Goal: Task Accomplishment & Management: Manage account settings

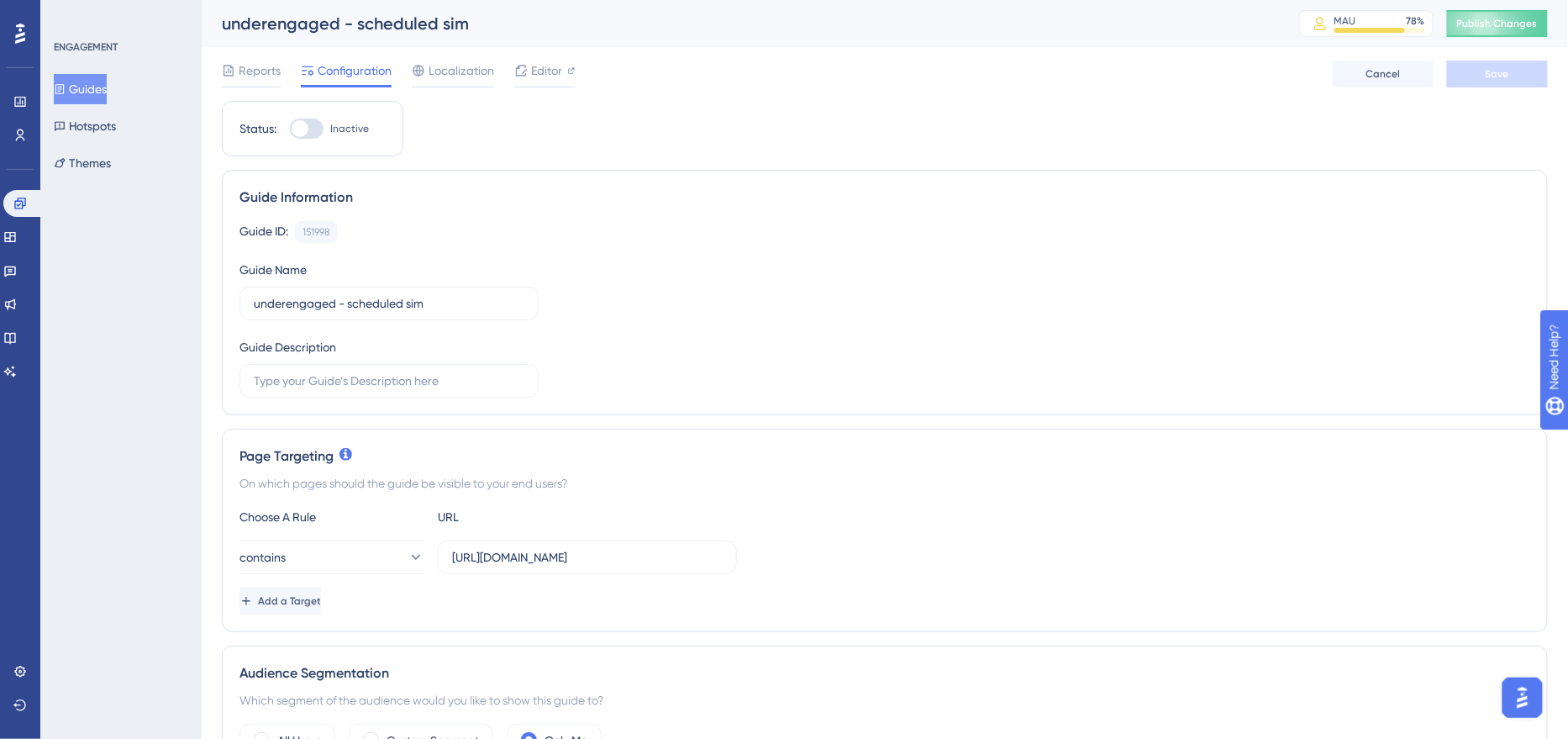
scroll to position [5, 0]
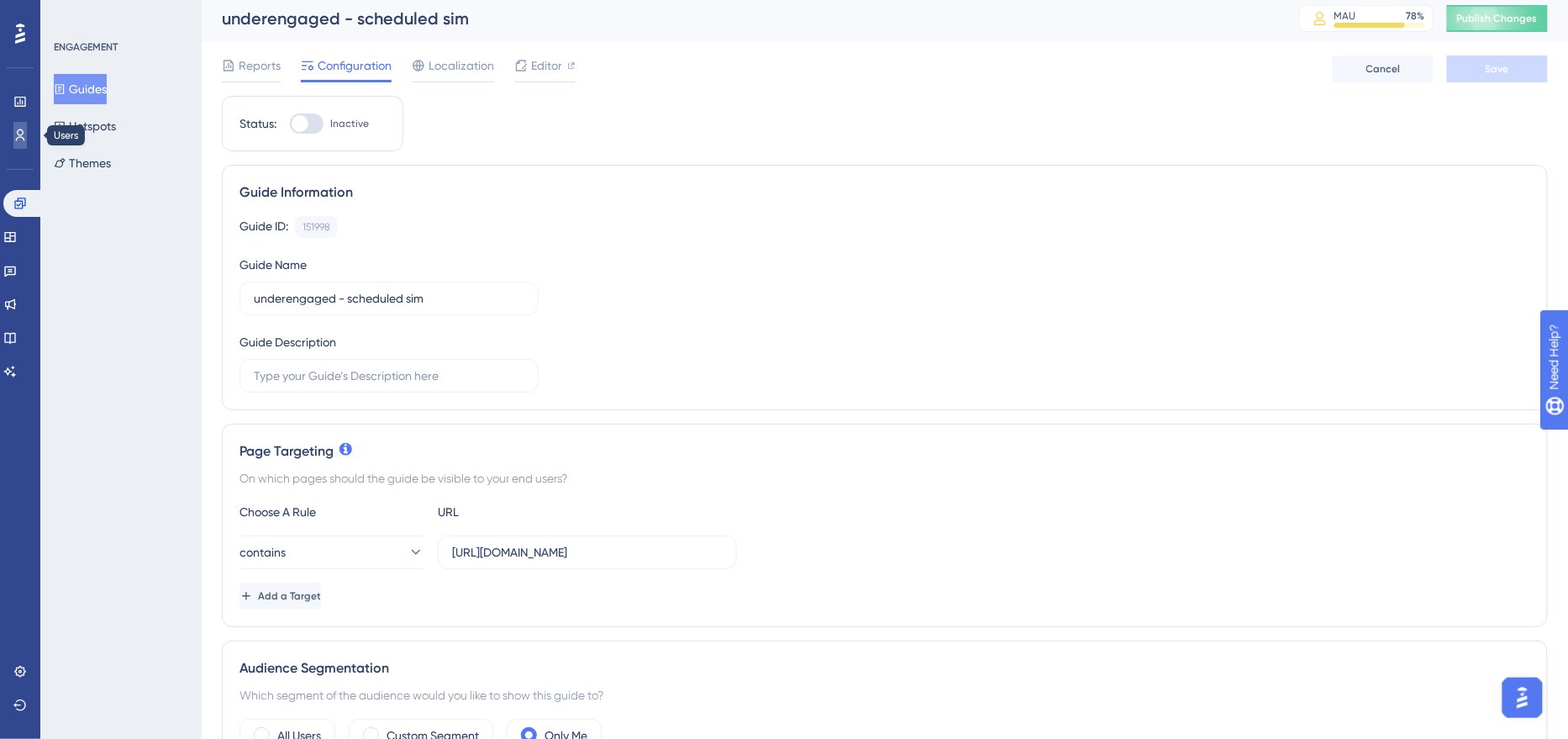
click at [22, 133] on icon at bounding box center [19, 136] width 13 height 13
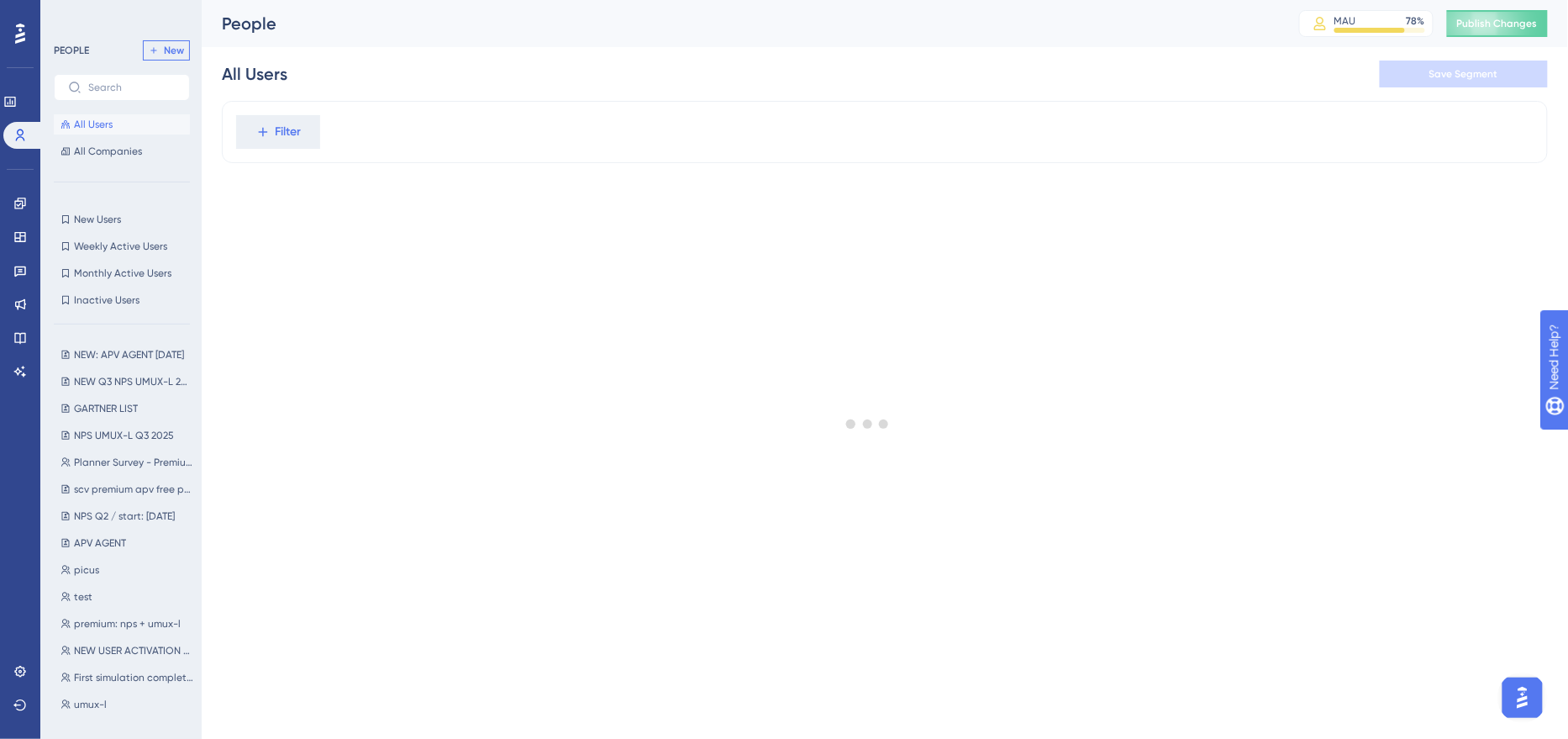
click at [179, 55] on span "New" at bounding box center [175, 50] width 20 height 13
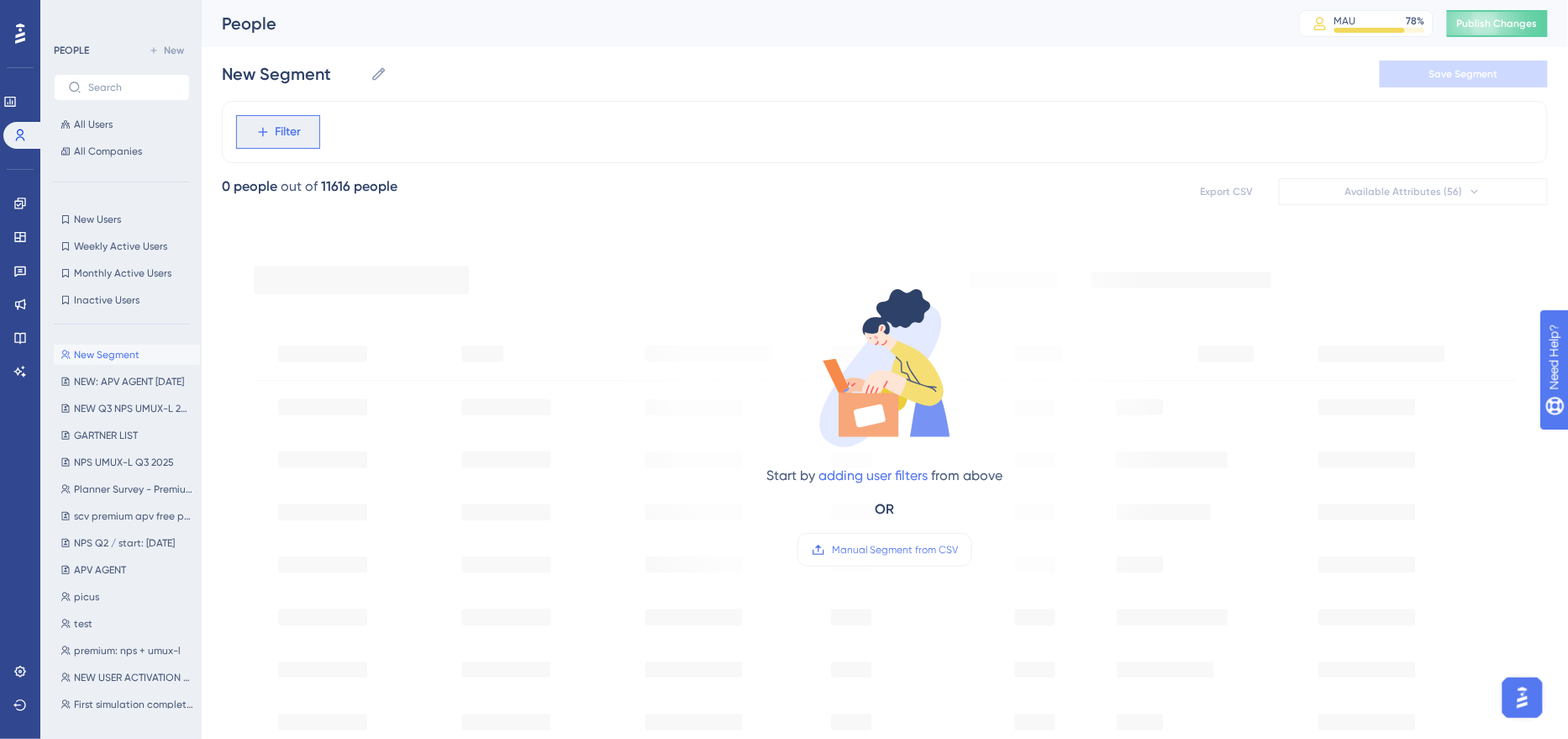
click at [261, 133] on icon at bounding box center [263, 133] width 9 height 9
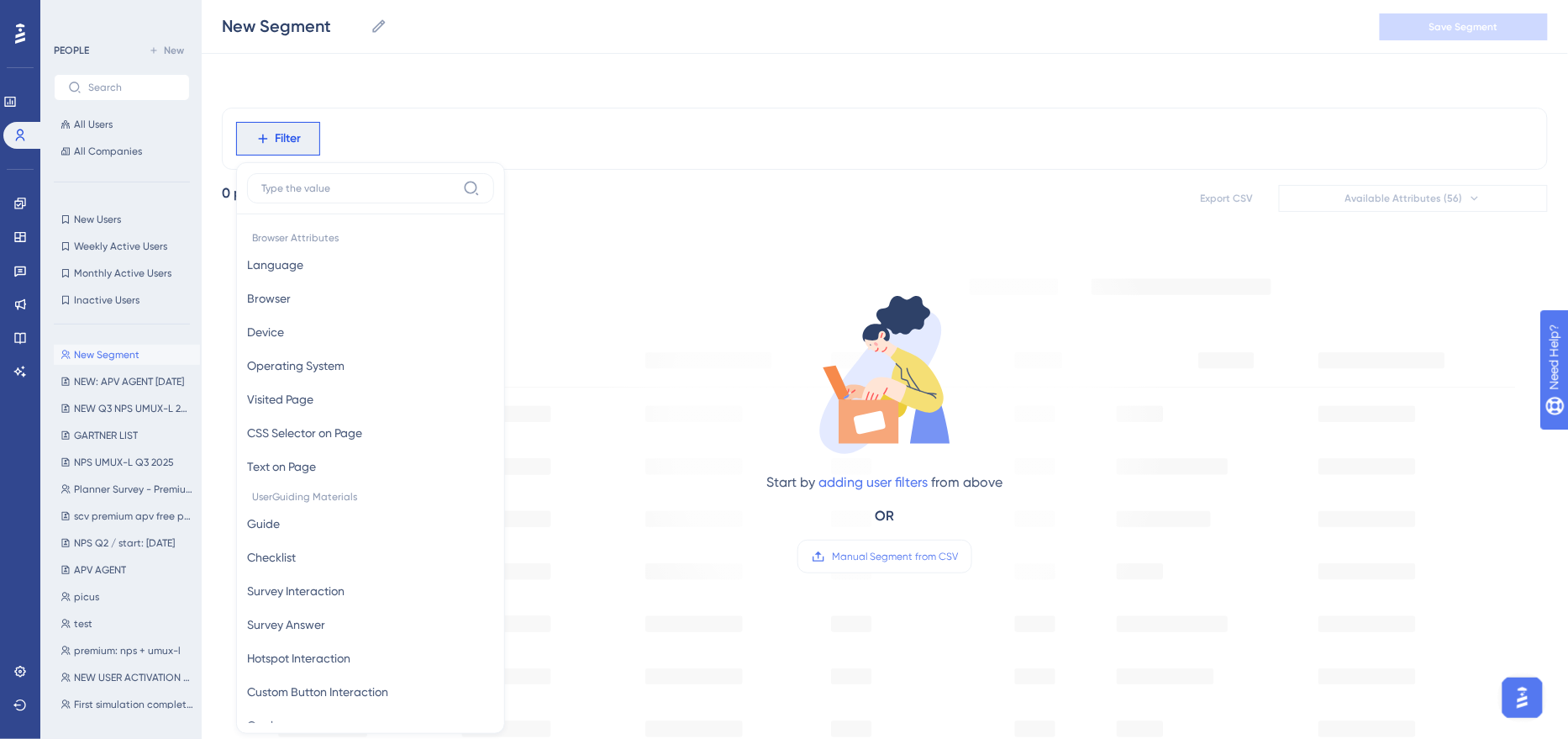
scroll to position [71, 0]
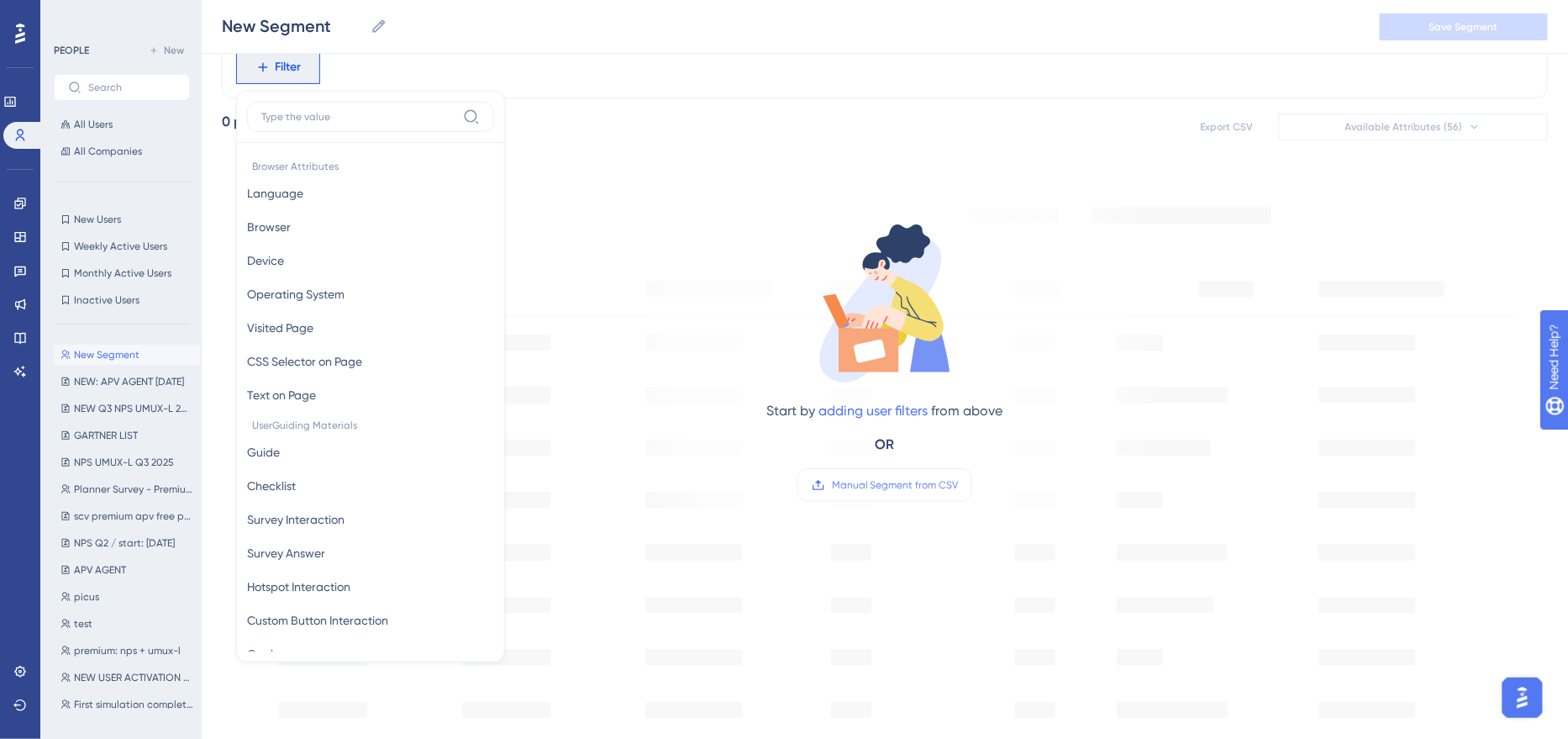
click at [722, 160] on div "Filter Browser Attributes Language Language Browser Browser Device Device Opera…" at bounding box center [885, 617] width 1327 height 1163
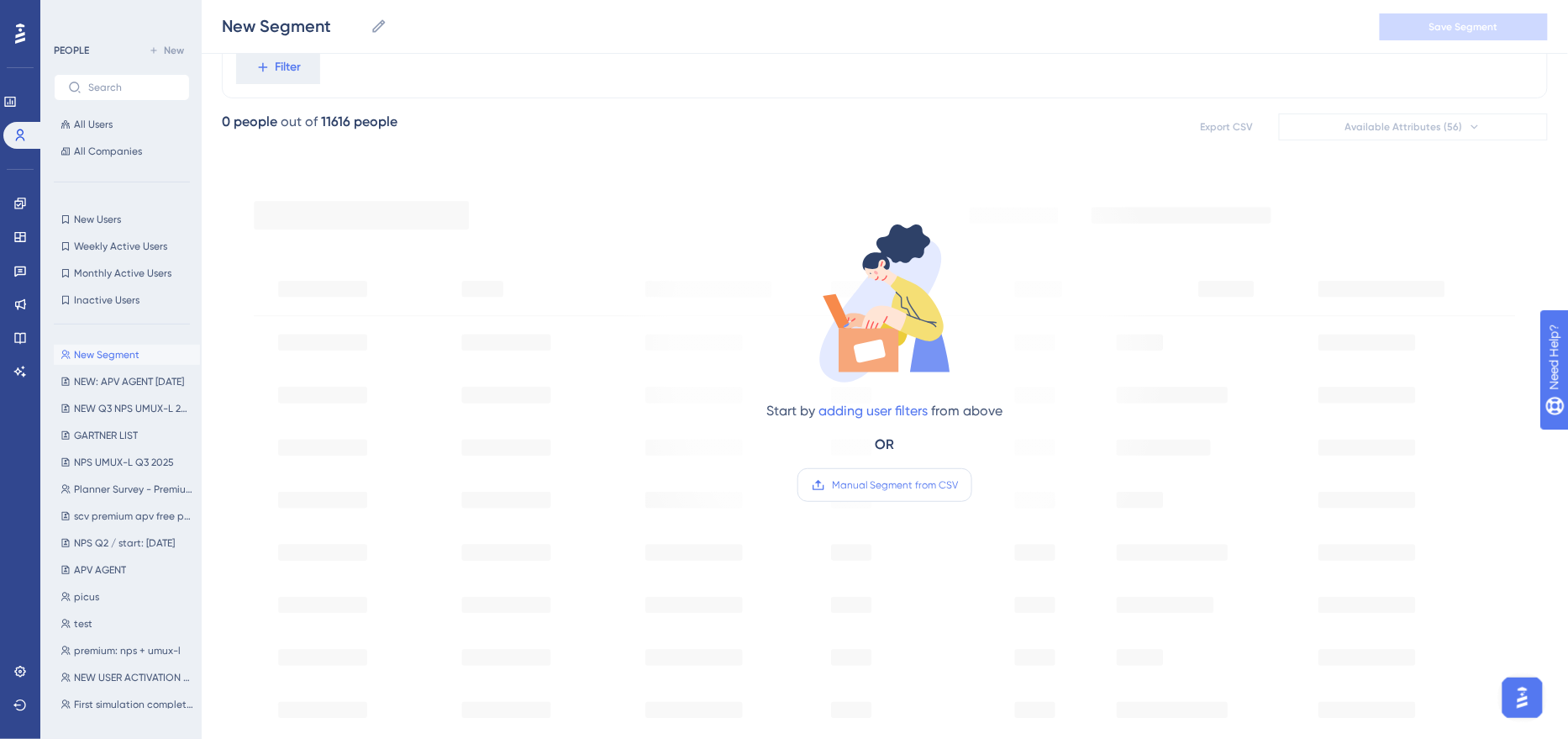
click at [866, 490] on span "Manual Segment from CSV" at bounding box center [895, 485] width 126 height 13
click at [958, 485] on input "Manual Segment from CSV" at bounding box center [958, 485] width 0 height 0
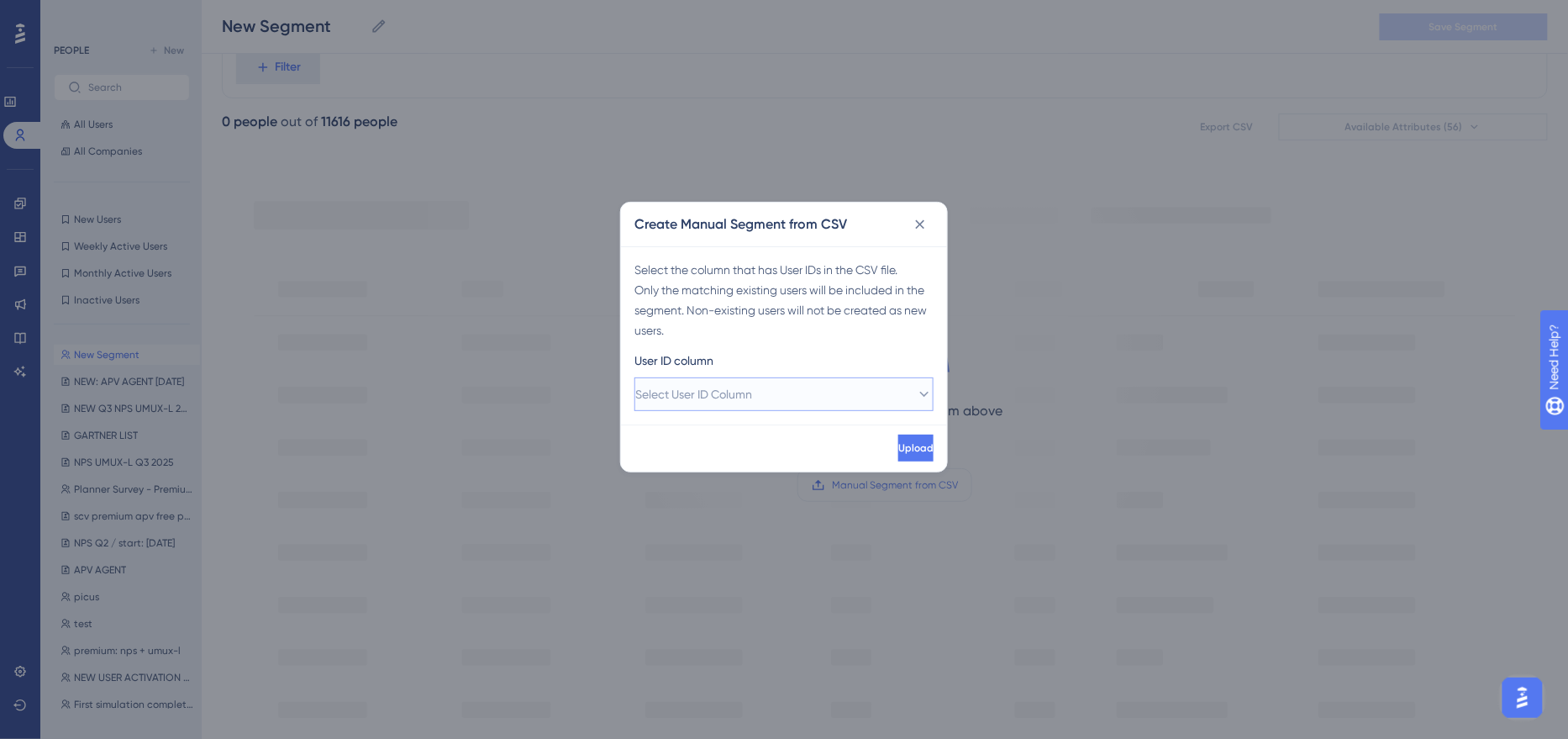
click at [737, 385] on span "Select User ID Column" at bounding box center [693, 395] width 117 height 20
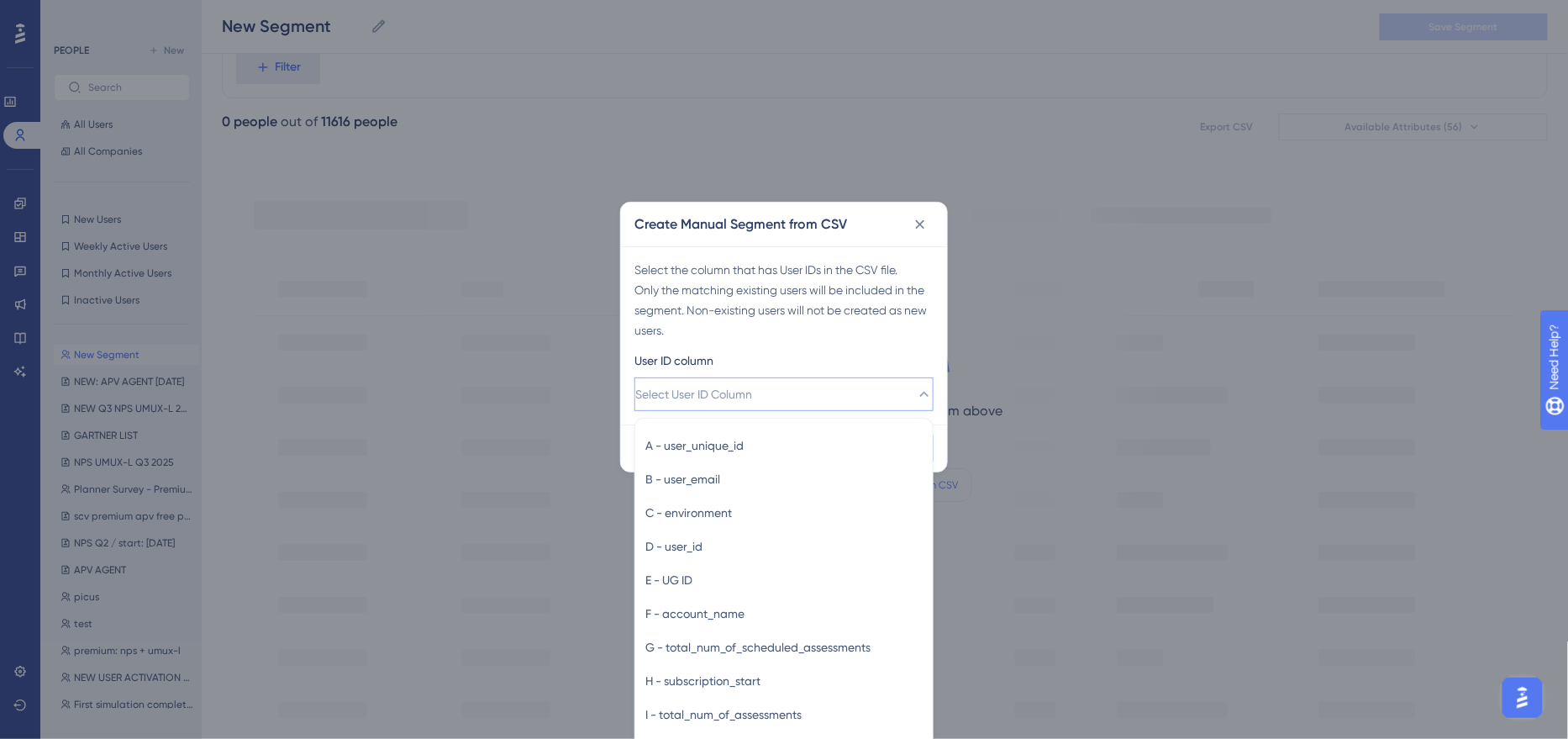
scroll to position [99, 0]
click at [740, 574] on div "E - UG ID E - UG ID" at bounding box center [784, 580] width 278 height 33
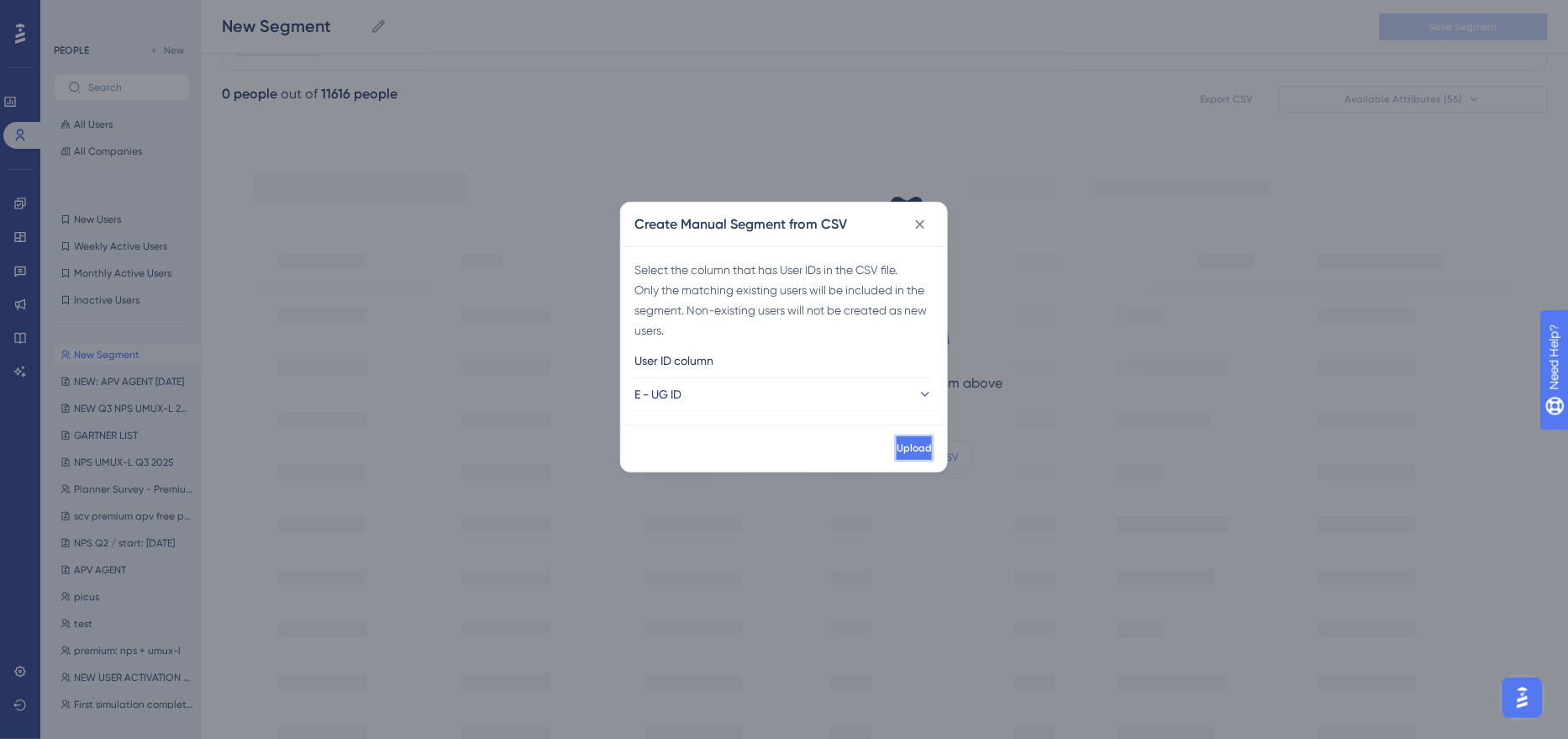
click at [897, 446] on span "Upload" at bounding box center [914, 447] width 35 height 13
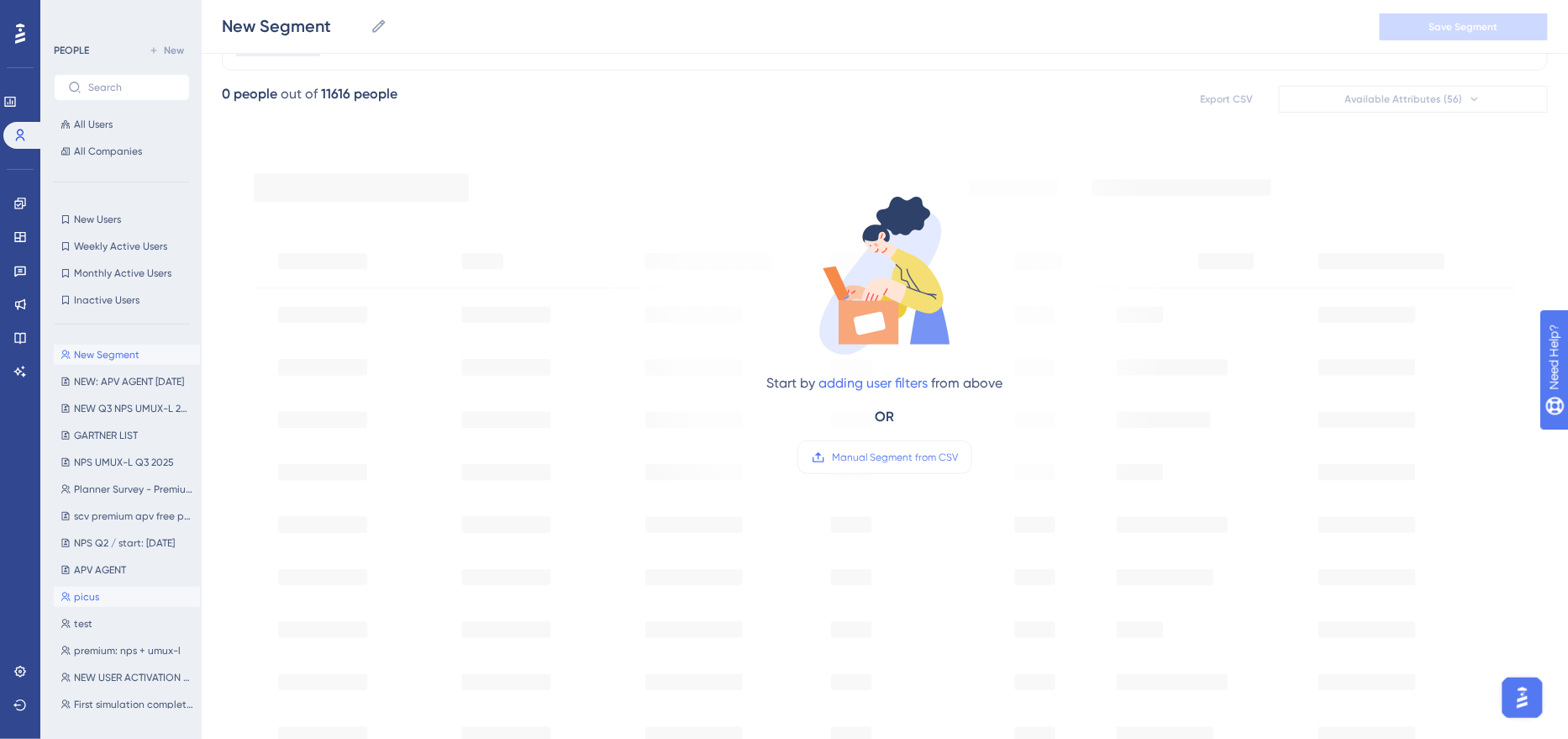
click at [130, 604] on button "picus picus" at bounding box center [127, 597] width 147 height 20
type input "picus"
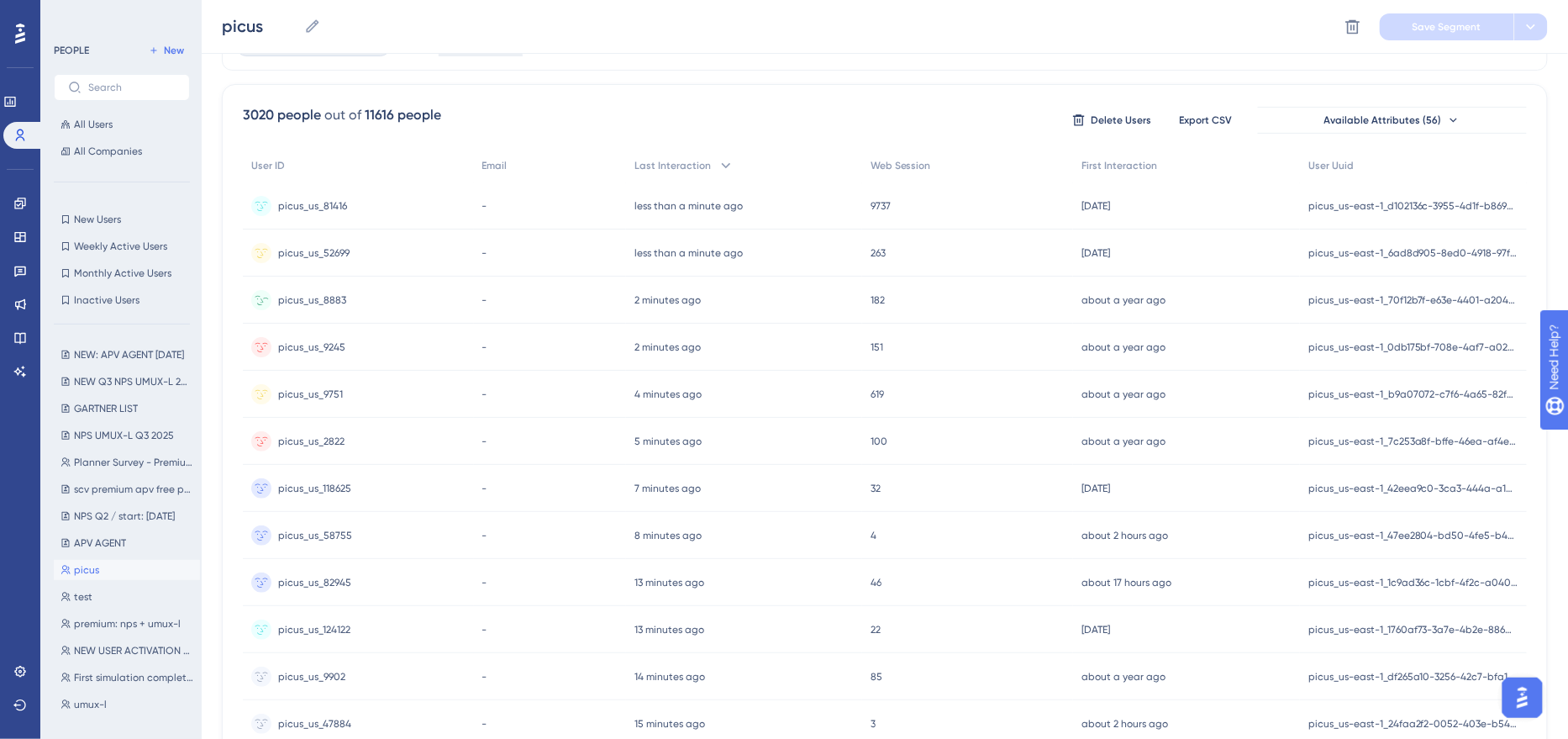
scroll to position [0, 0]
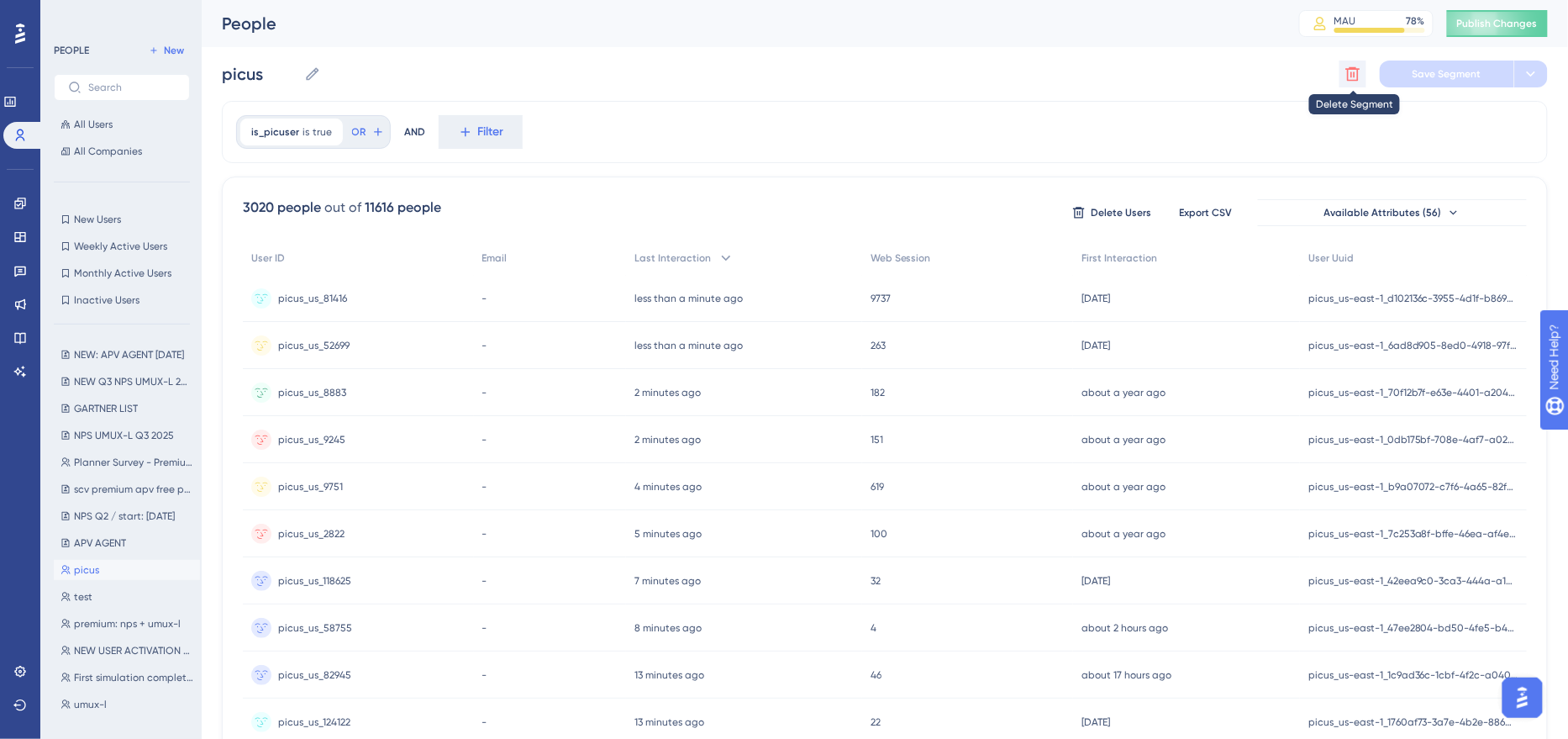
click at [1344, 71] on button at bounding box center [1353, 73] width 27 height 27
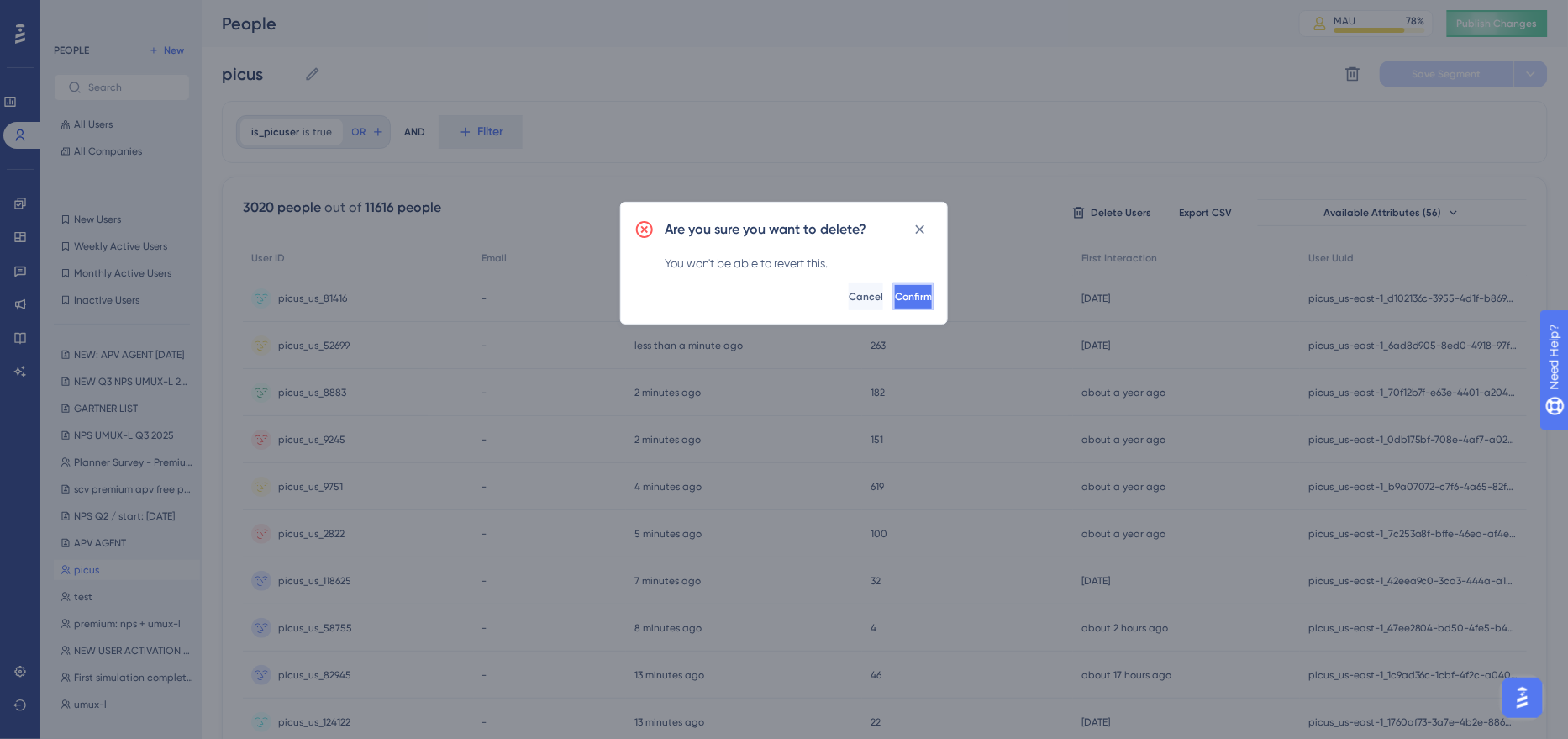
click at [901, 289] on button "Confirm" at bounding box center [913, 296] width 40 height 27
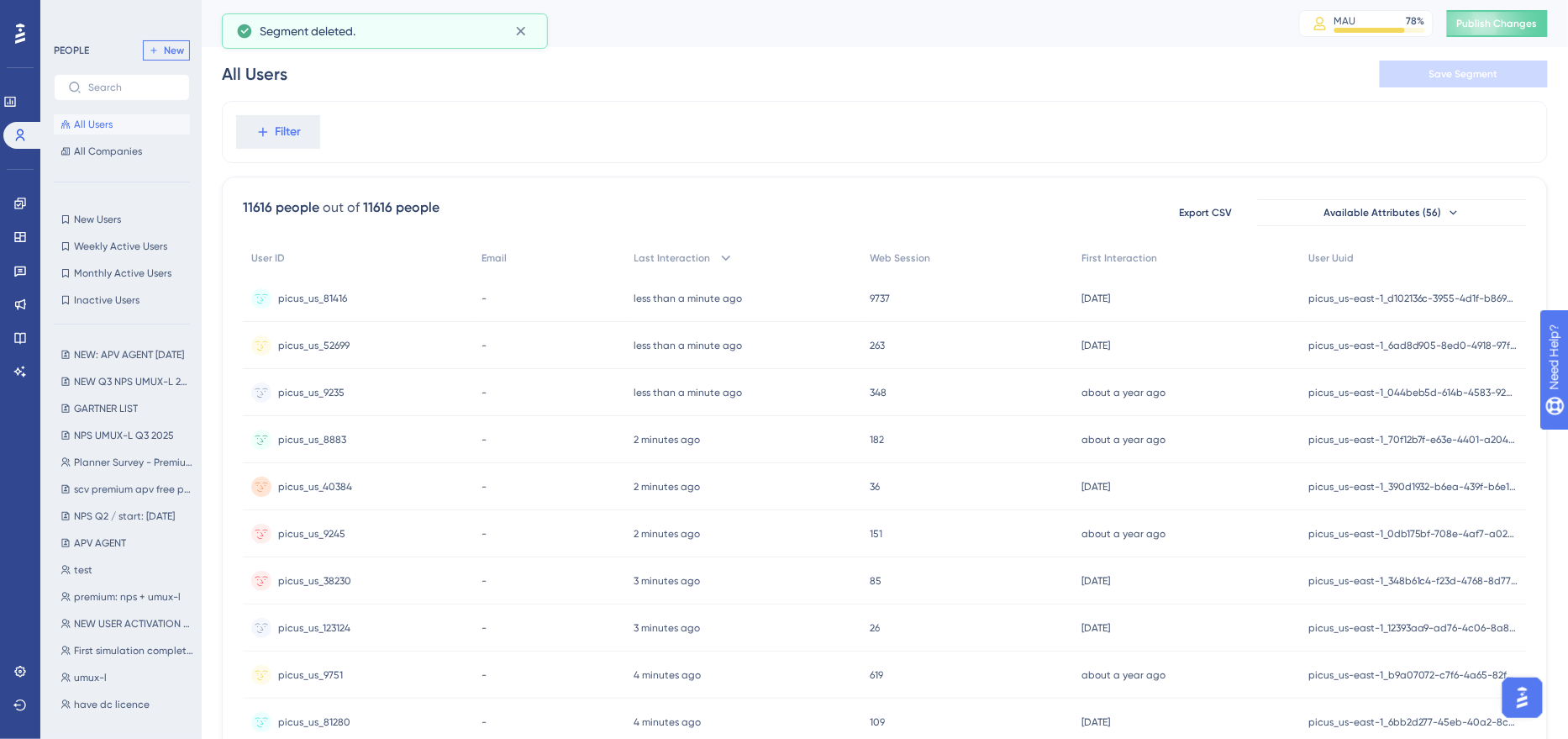
click at [176, 50] on span "New" at bounding box center [175, 50] width 20 height 13
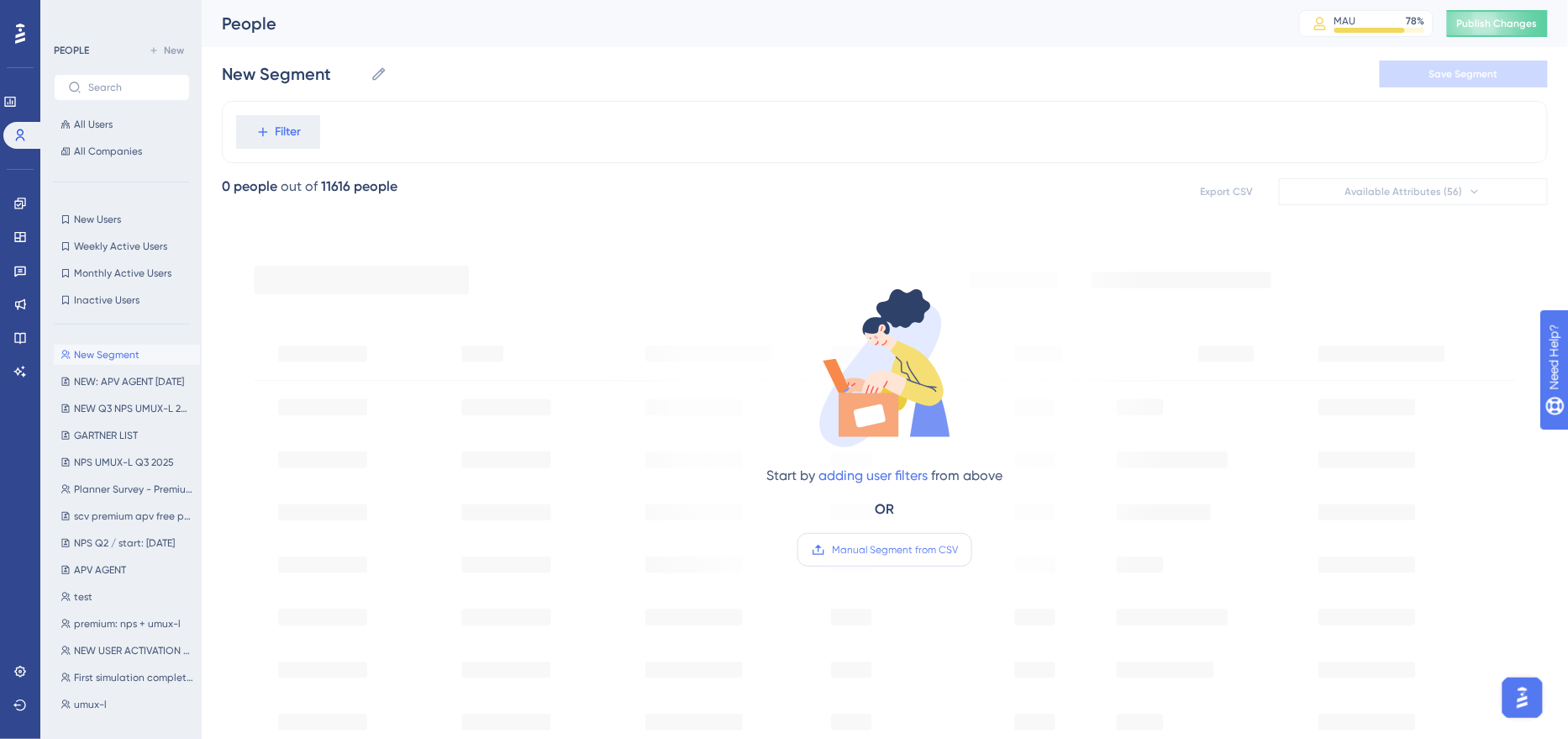
click at [848, 555] on label "Manual Segment from CSV" at bounding box center [885, 550] width 175 height 33
click at [958, 550] on input "Manual Segment from CSV" at bounding box center [958, 550] width 0 height 0
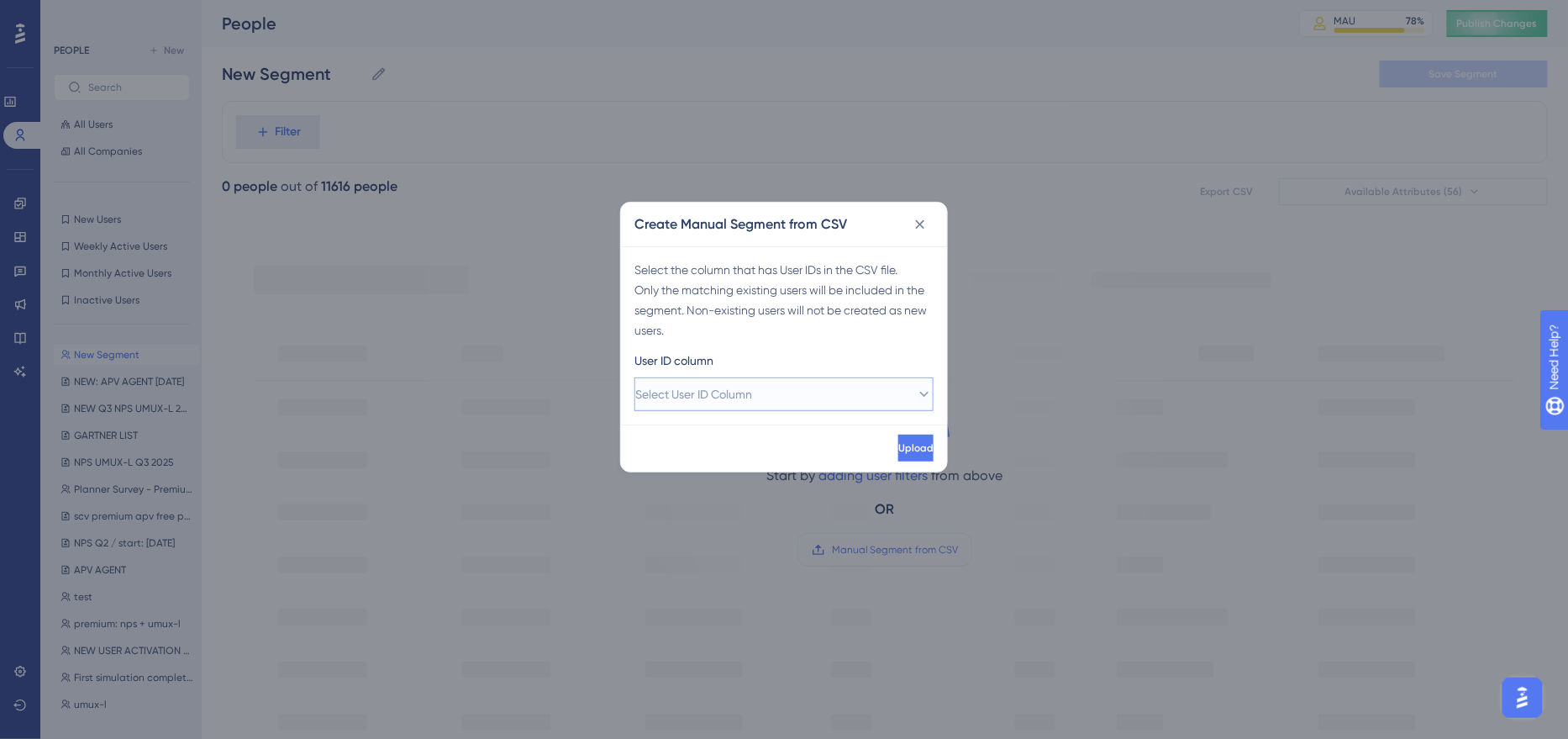
click at [810, 395] on button "Select User ID Column" at bounding box center [784, 394] width 299 height 33
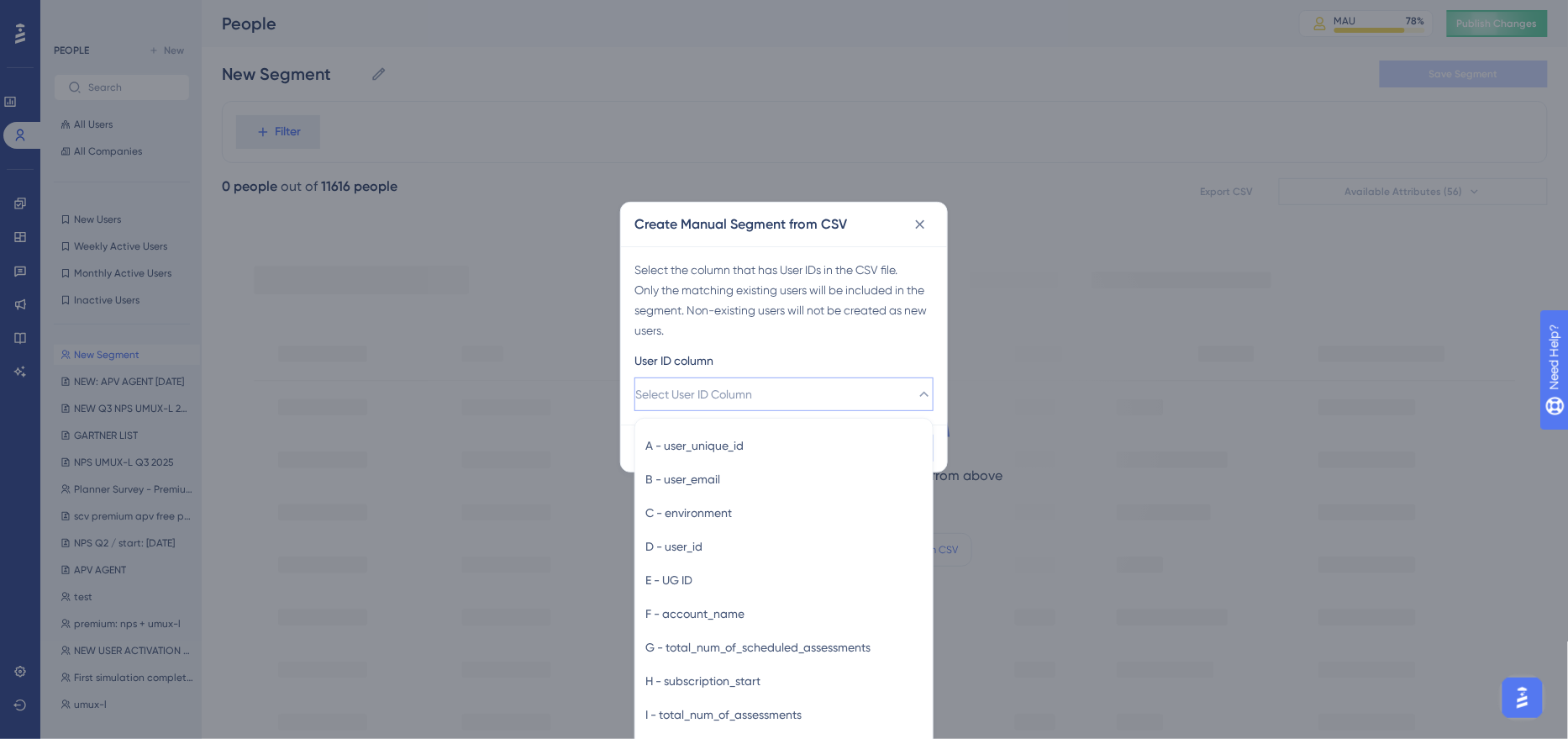
scroll to position [27, 0]
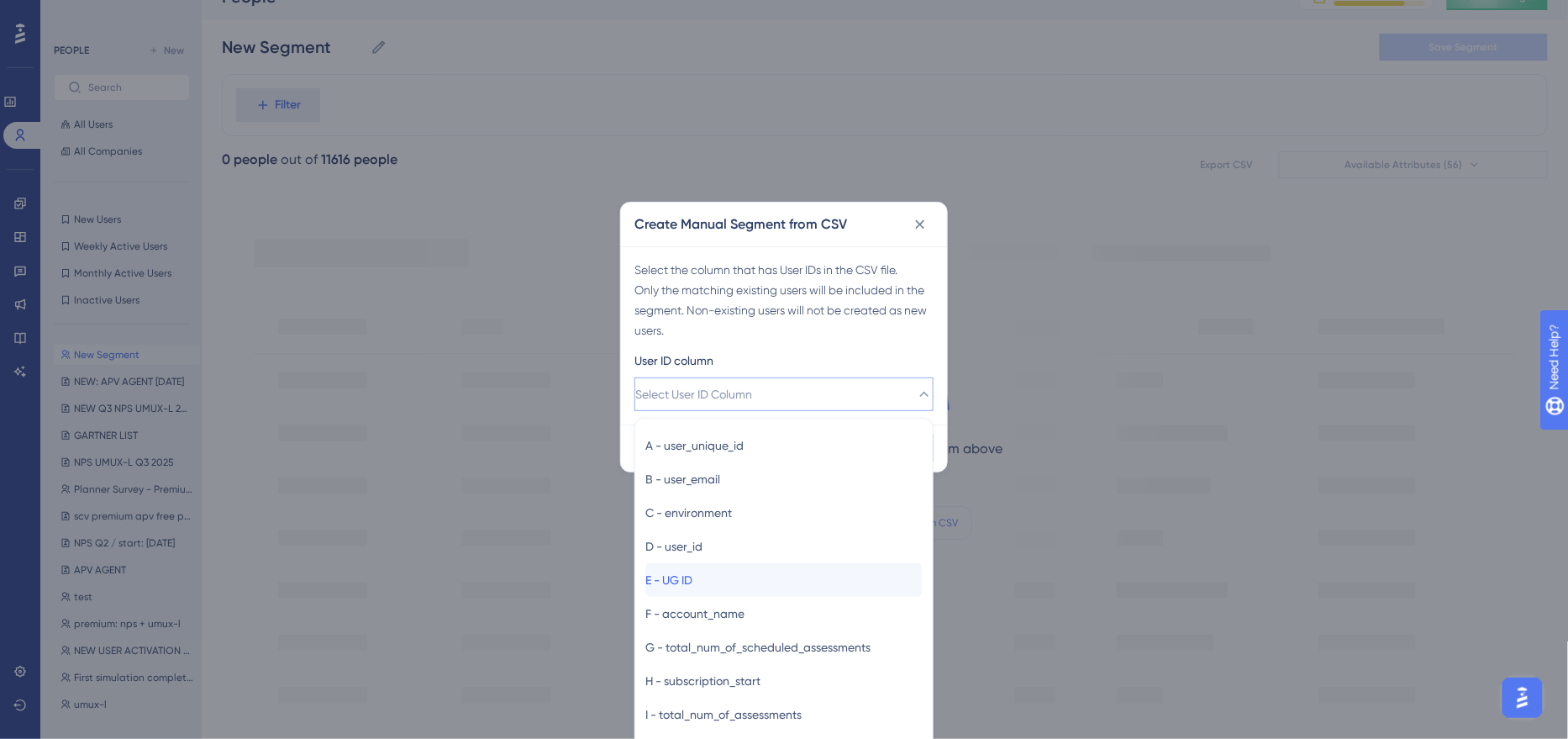
click at [761, 571] on div "E - UG ID E - UG ID" at bounding box center [784, 580] width 278 height 33
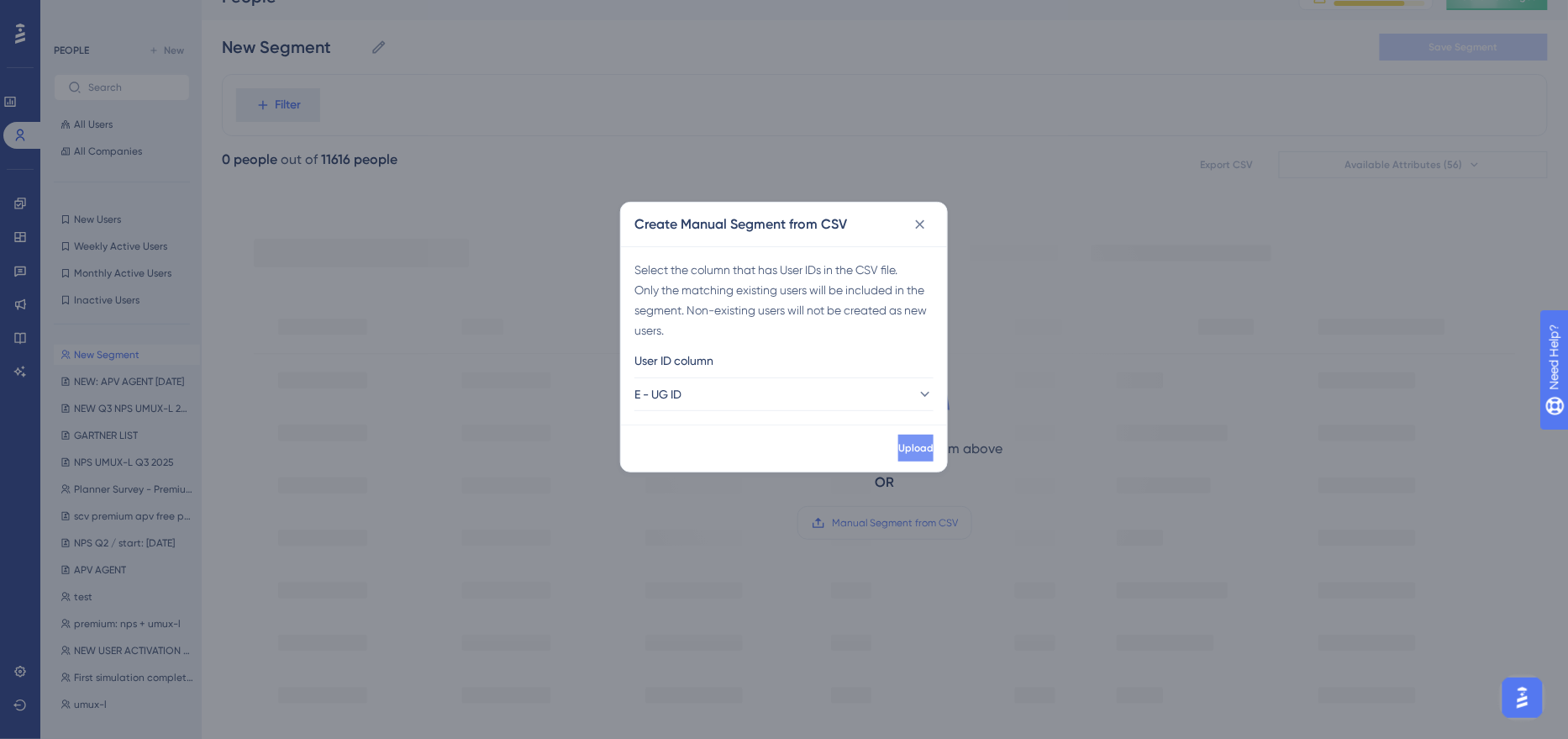
click at [899, 450] on span "Upload" at bounding box center [916, 447] width 35 height 13
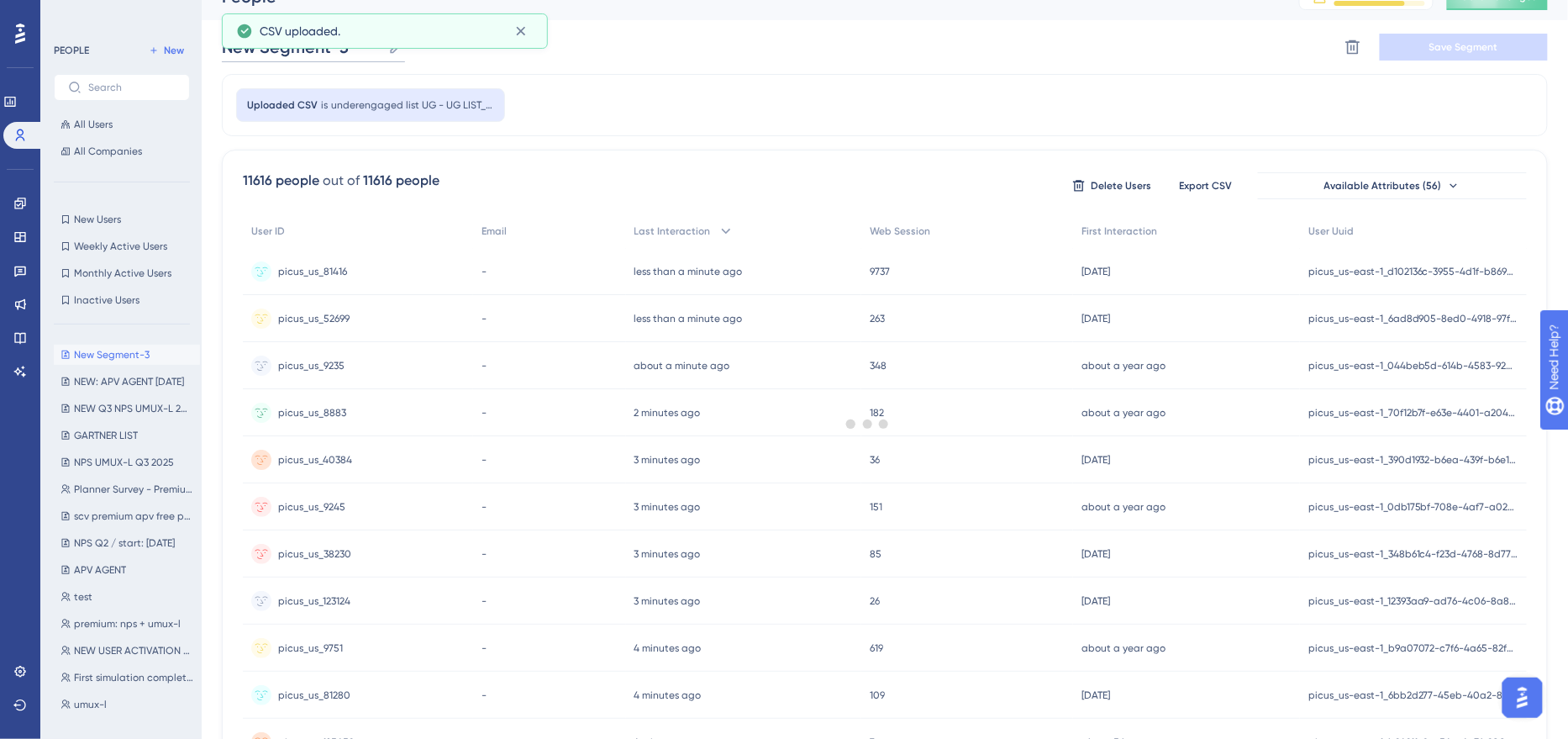
click at [294, 54] on input "New Segment-3" at bounding box center [302, 46] width 160 height 23
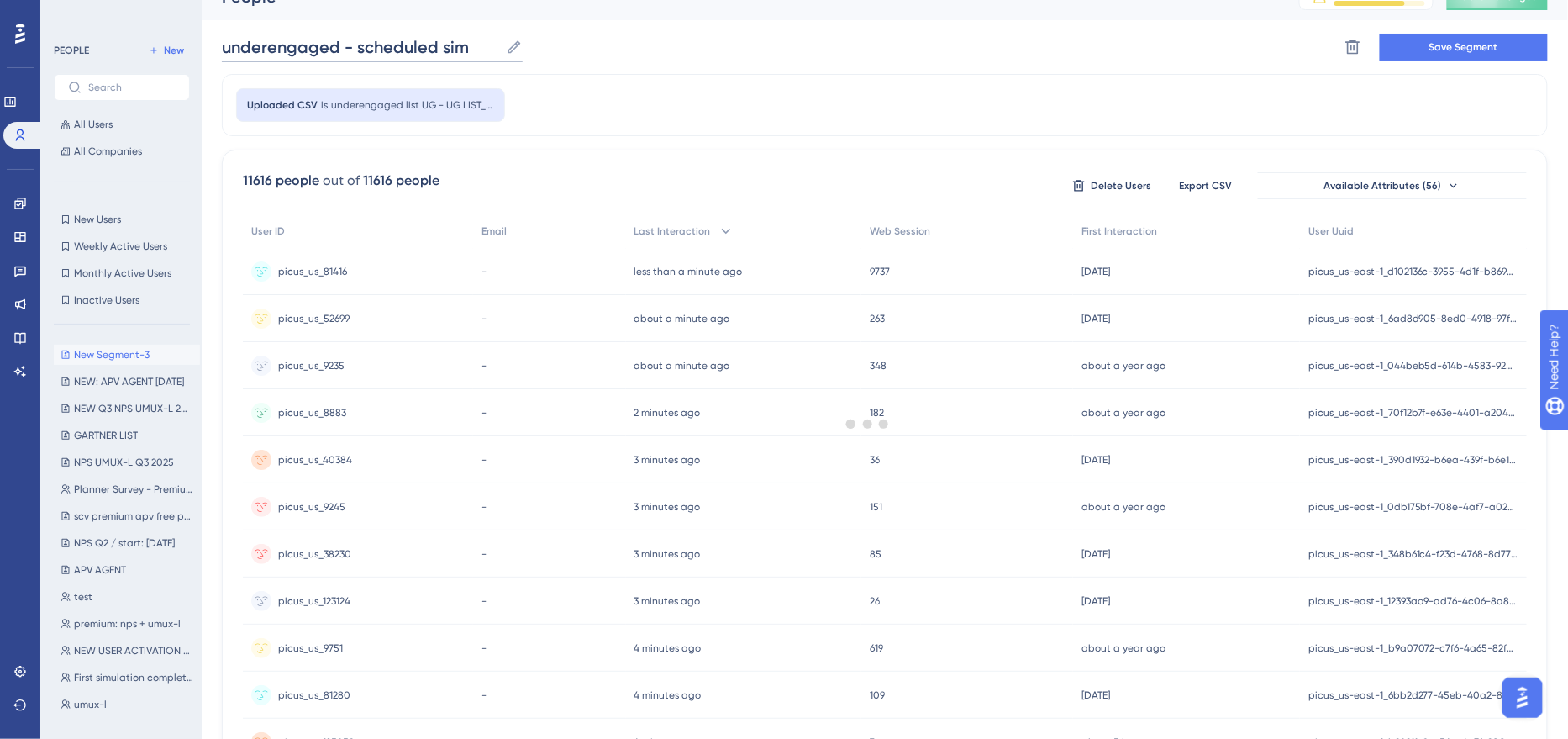
type input "underengaged - scheduled sim"
click at [627, 91] on div "Uploaded CSV is underengaged list UG - UG LIST_ US - not c segment not tüpraş" at bounding box center [885, 105] width 1327 height 62
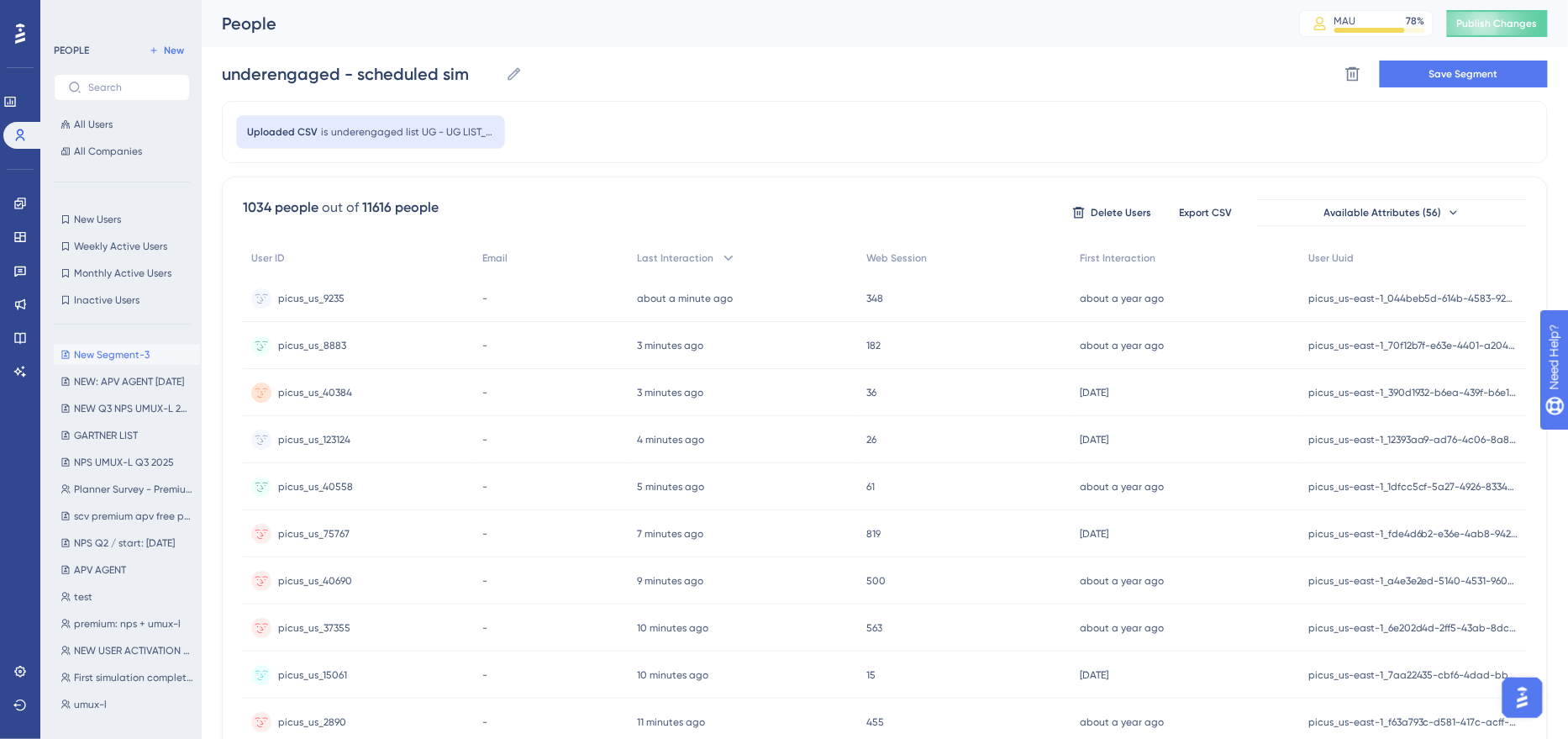
scroll to position [538, 0]
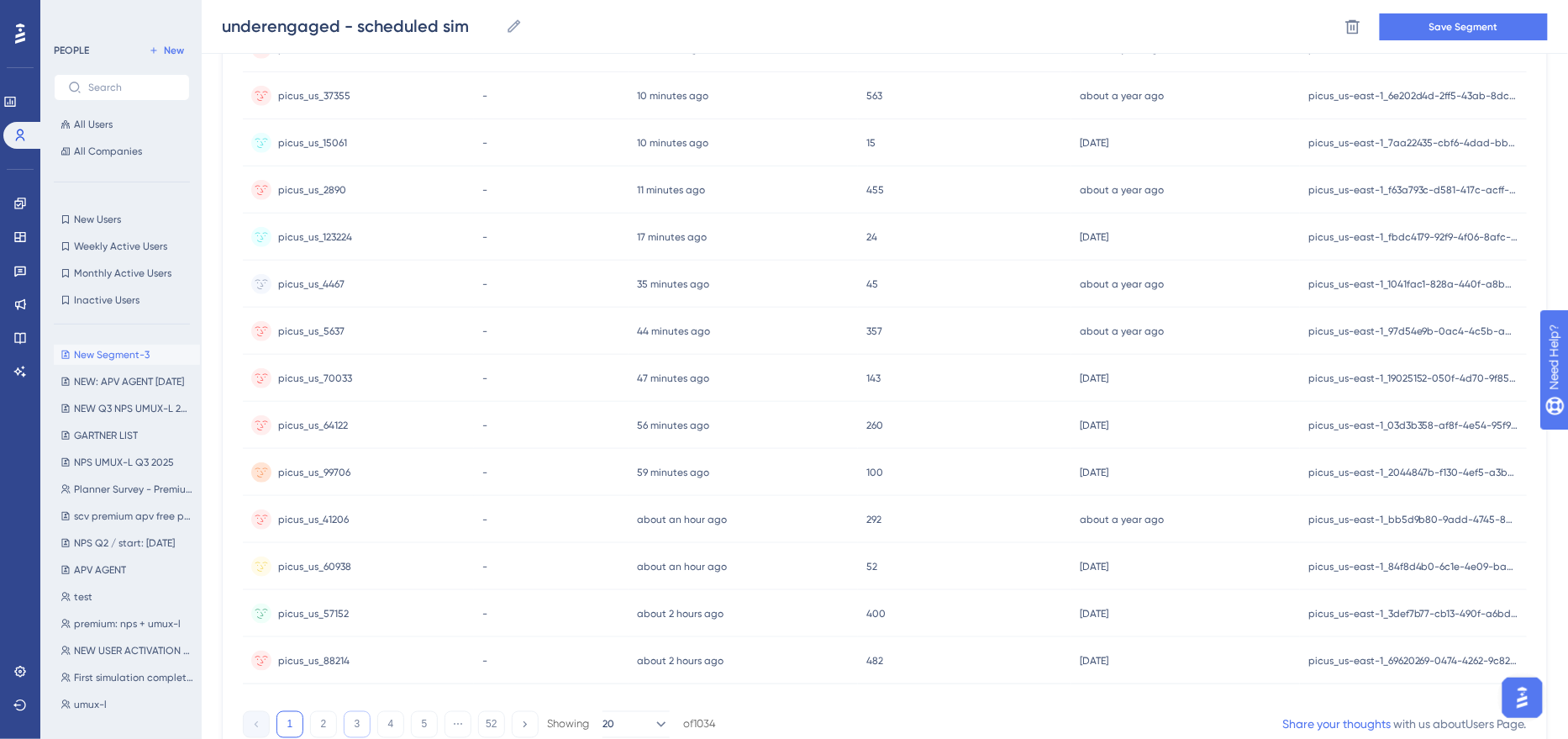
click at [356, 728] on button "3" at bounding box center [356, 724] width 27 height 27
drag, startPoint x: 368, startPoint y: 331, endPoint x: 323, endPoint y: 331, distance: 45.0
click at [323, 331] on div "picus_us_115869 picus_us_115869" at bounding box center [359, 331] width 233 height 47
copy span "115869"
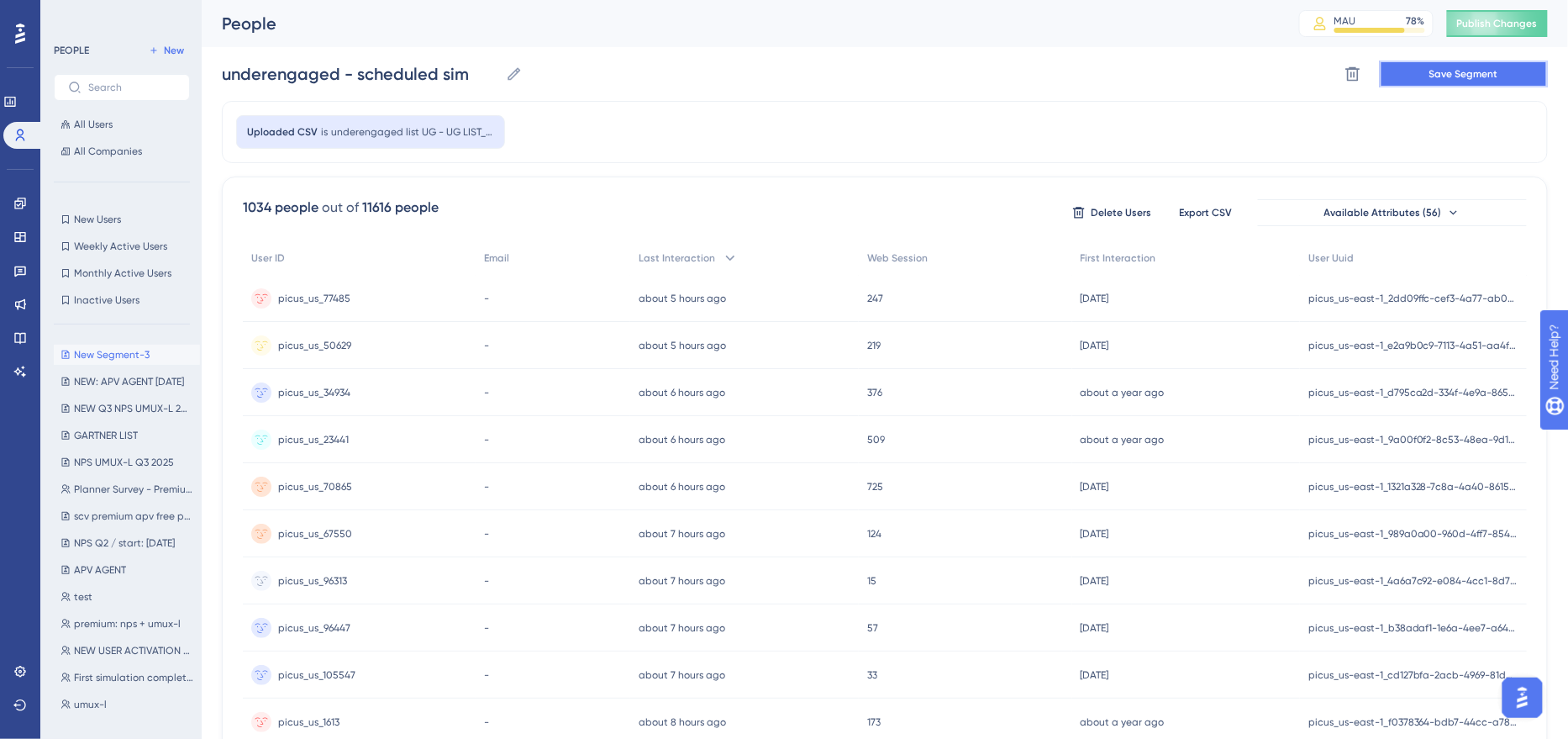
click at [1459, 71] on span "Save Segment" at bounding box center [1464, 73] width 69 height 13
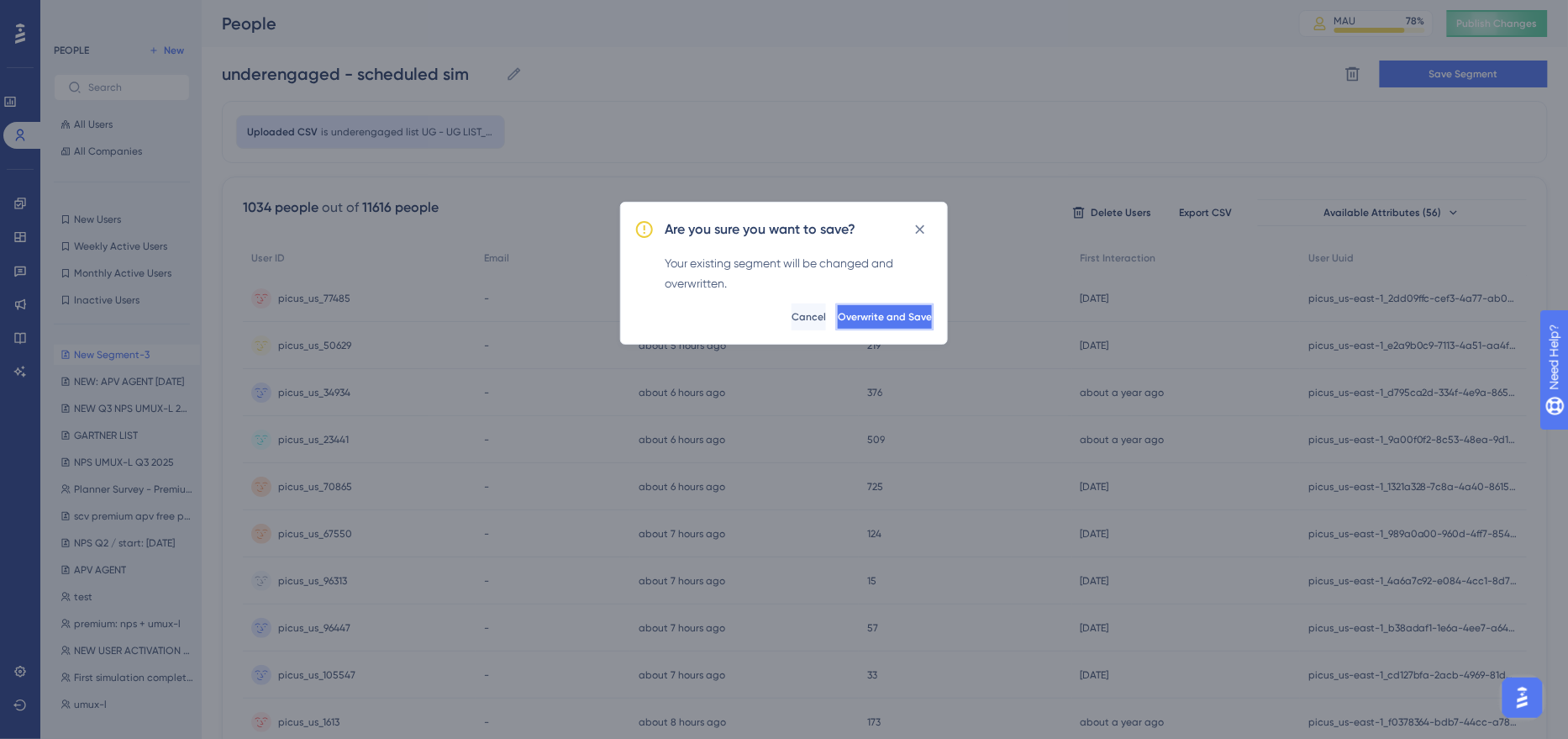
click at [899, 321] on span "Overwrite and Save" at bounding box center [885, 317] width 94 height 13
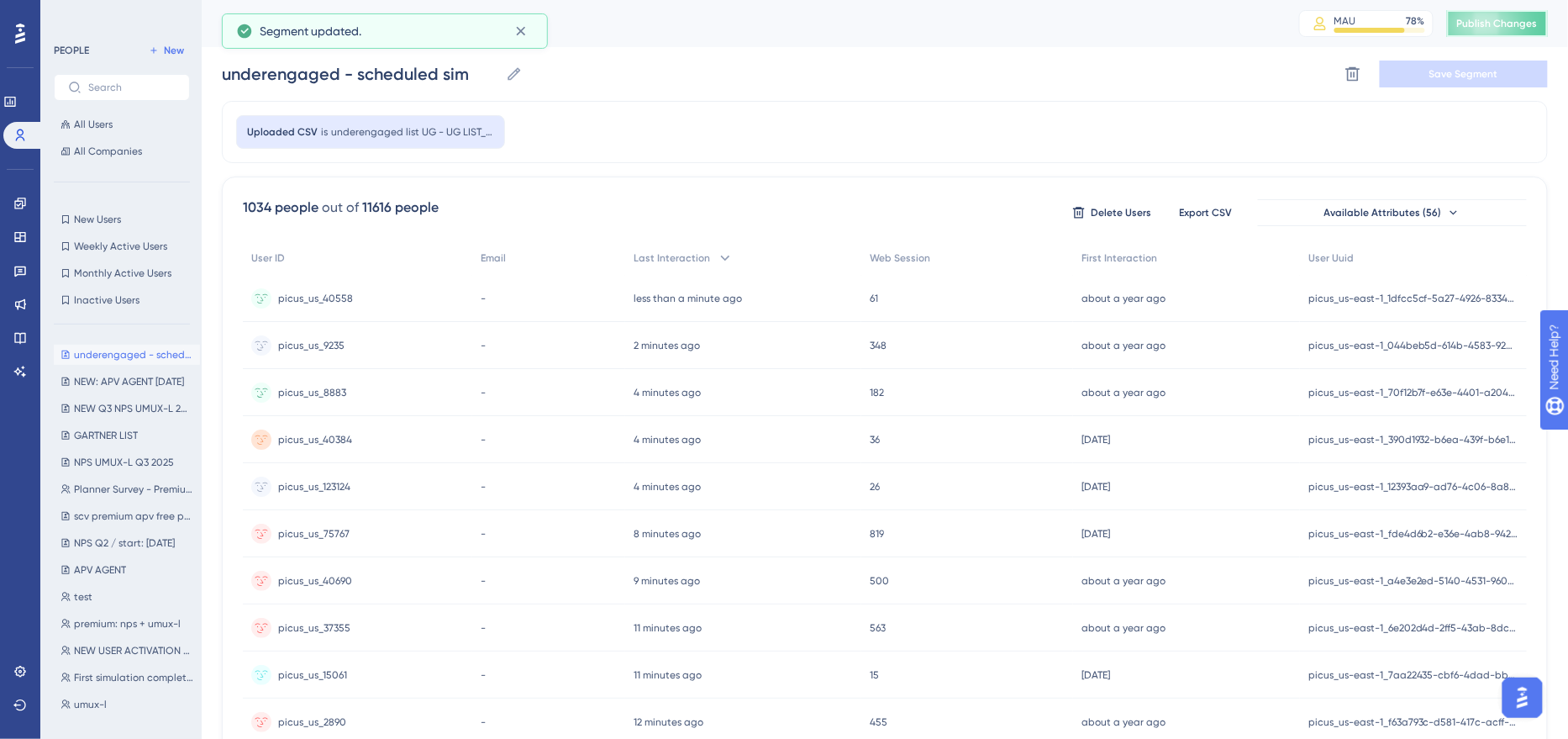
click at [1536, 21] on span "Publish Changes" at bounding box center [1497, 23] width 81 height 13
click at [23, 206] on icon at bounding box center [19, 203] width 13 height 13
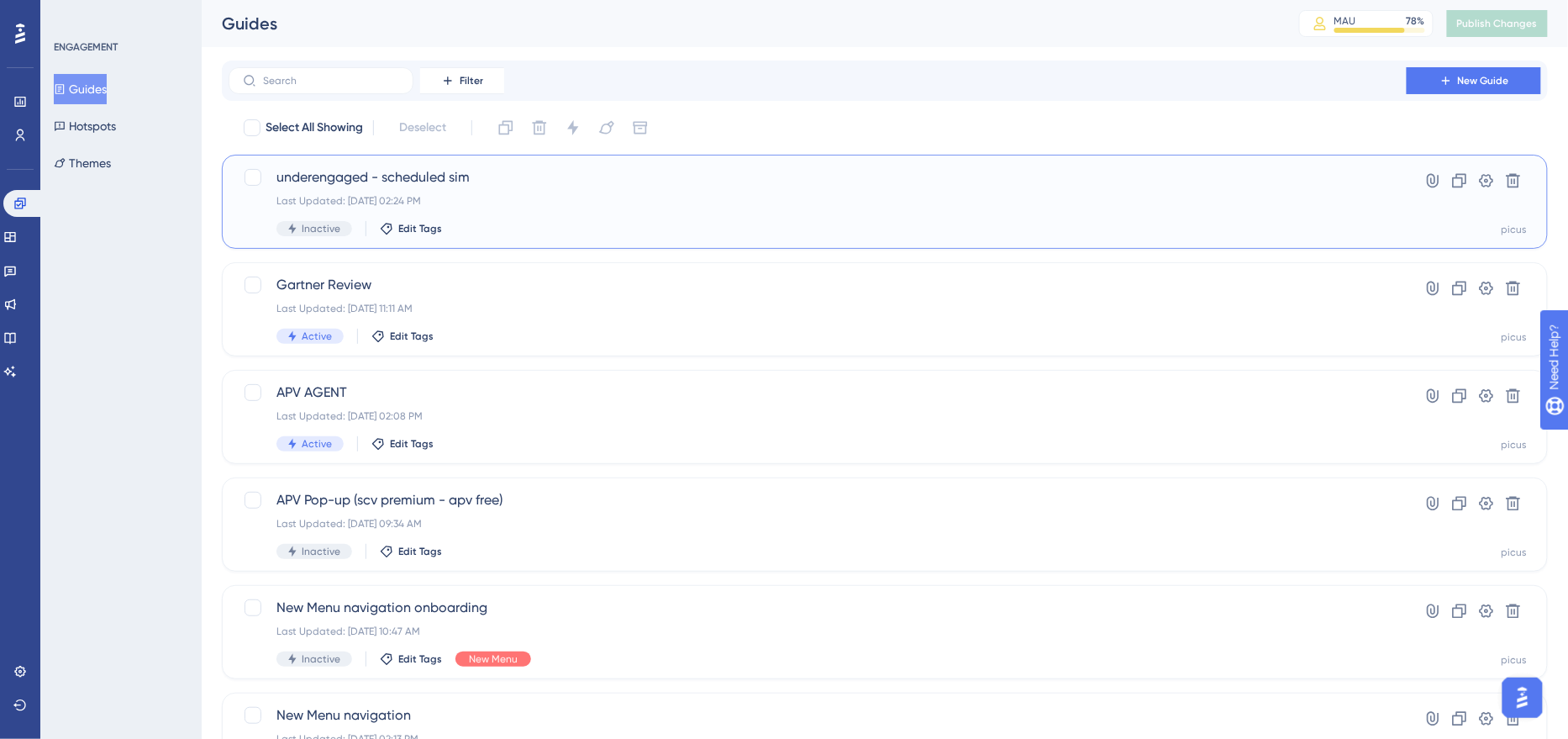
click at [567, 221] on div "Inactive Edit Tags" at bounding box center [818, 228] width 1082 height 15
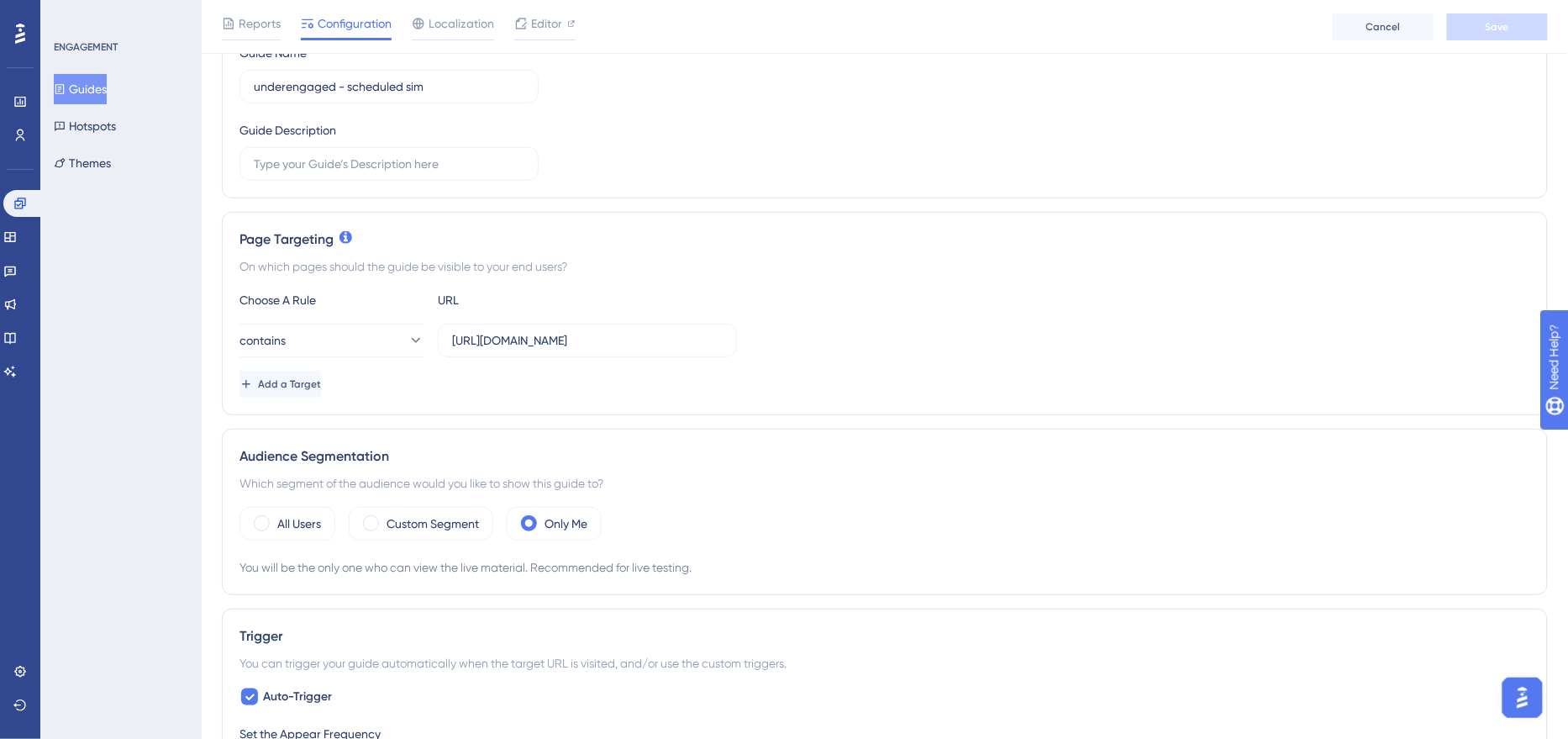
scroll to position [226, 0]
click at [452, 527] on div "Custom Segment" at bounding box center [421, 522] width 145 height 33
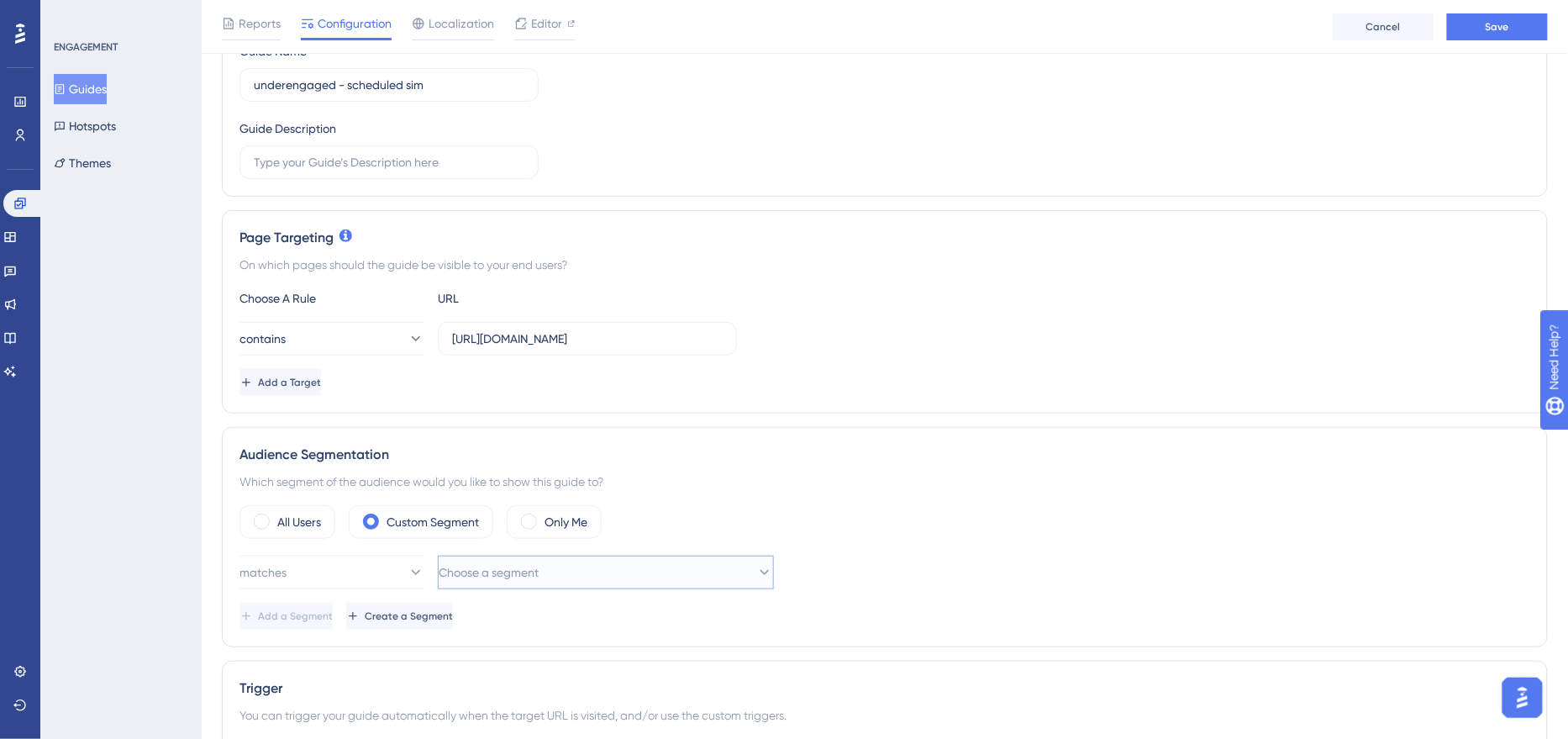
click at [538, 570] on span "Choose a segment" at bounding box center [489, 573] width 100 height 20
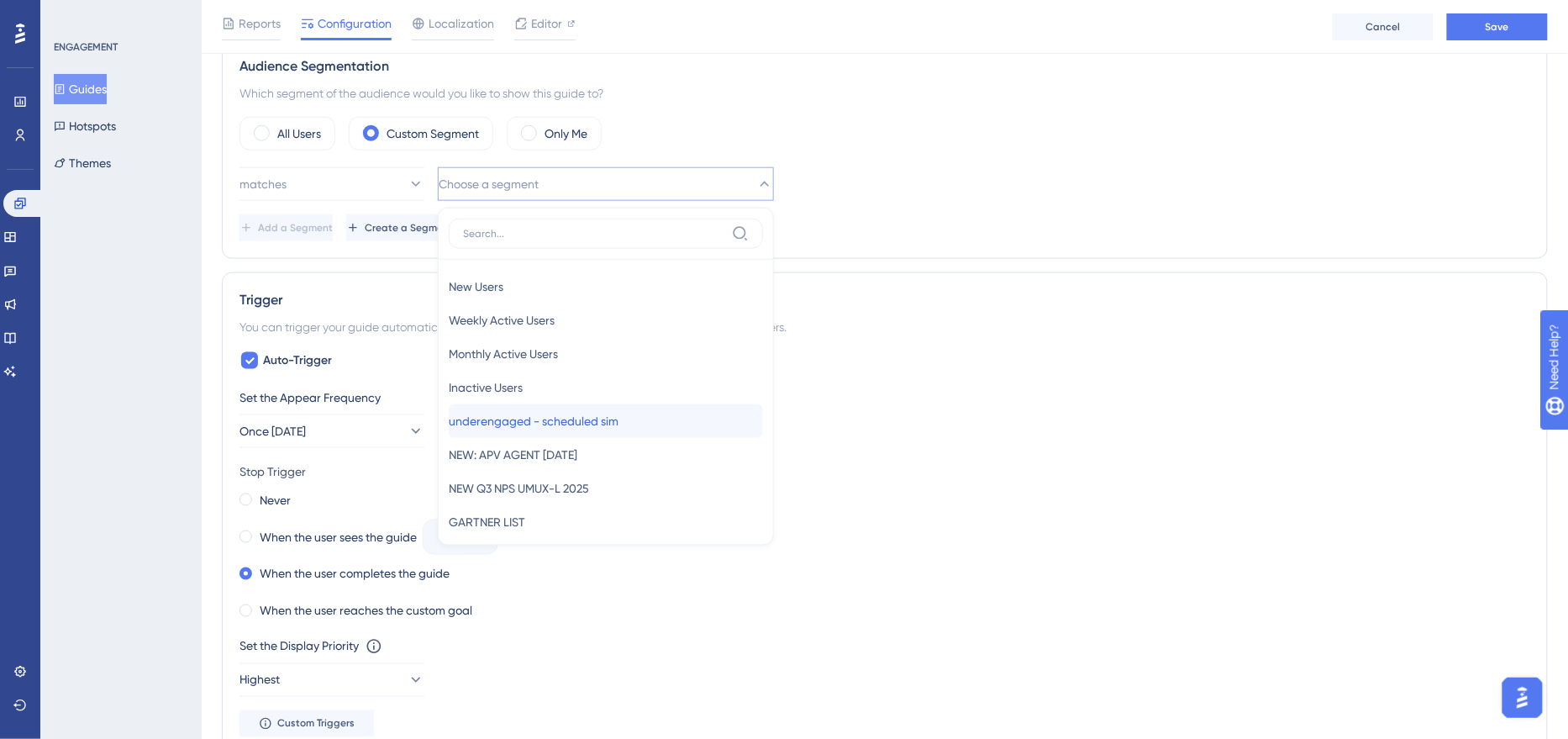
click at [555, 411] on span "underengaged - scheduled sim" at bounding box center [533, 421] width 170 height 20
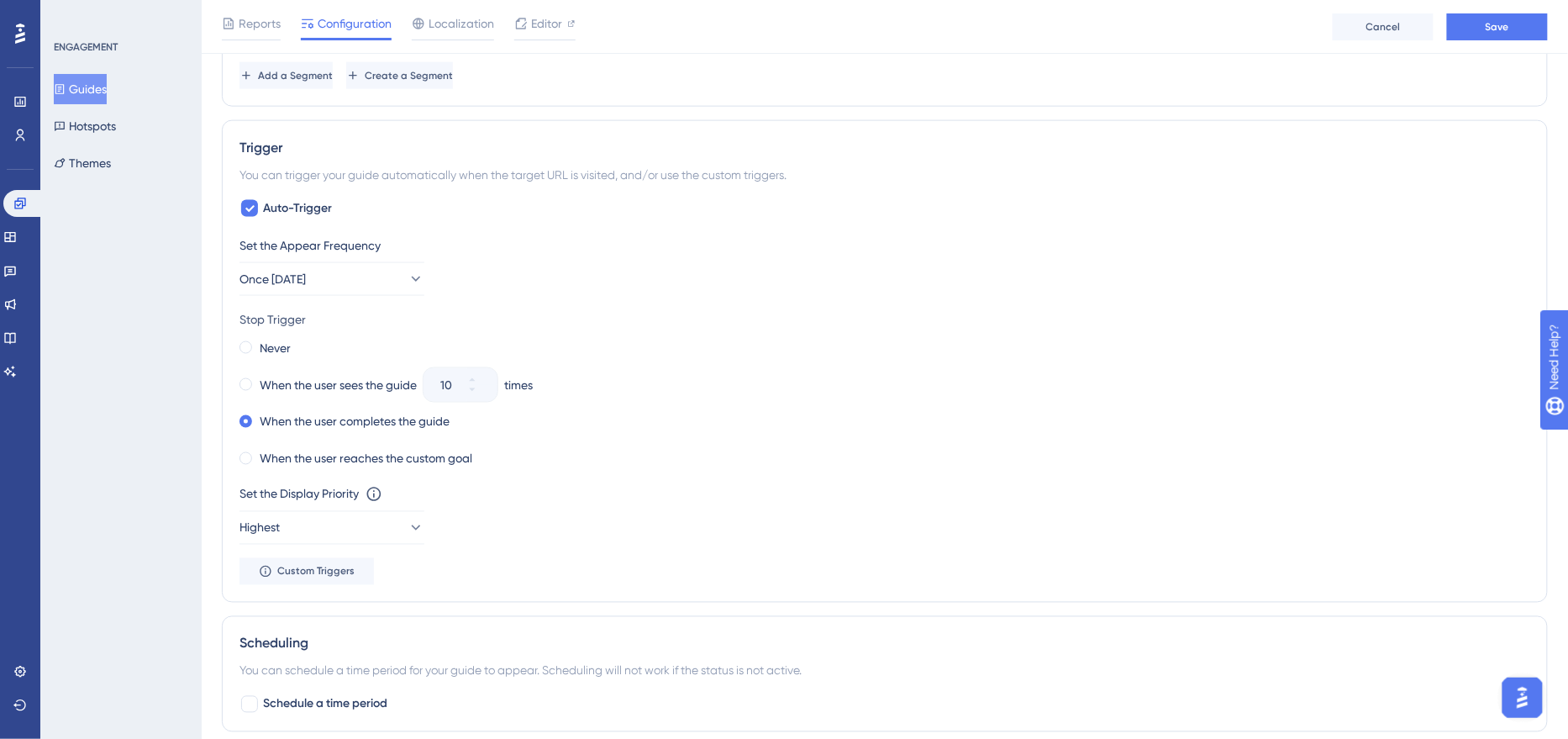
scroll to position [768, 0]
click at [338, 380] on label "When the user sees the guide" at bounding box center [338, 383] width 157 height 20
click at [457, 377] on input "10" at bounding box center [451, 383] width 23 height 20
type input "1"
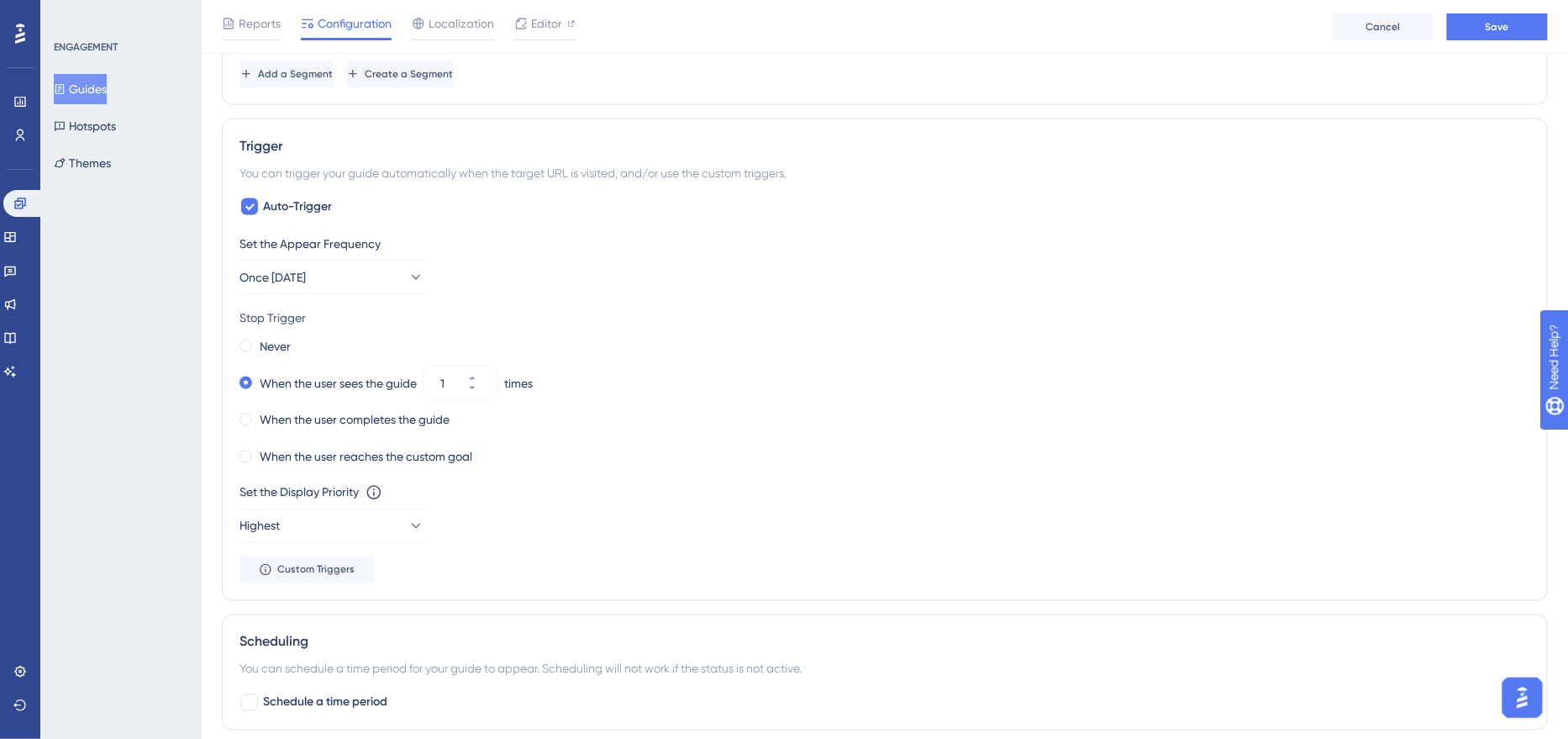
click at [642, 399] on div "Never When the user sees the guide 1 times When the user completes the guide Wh…" at bounding box center [885, 401] width 1291 height 135
click at [407, 279] on icon at bounding box center [415, 278] width 17 height 17
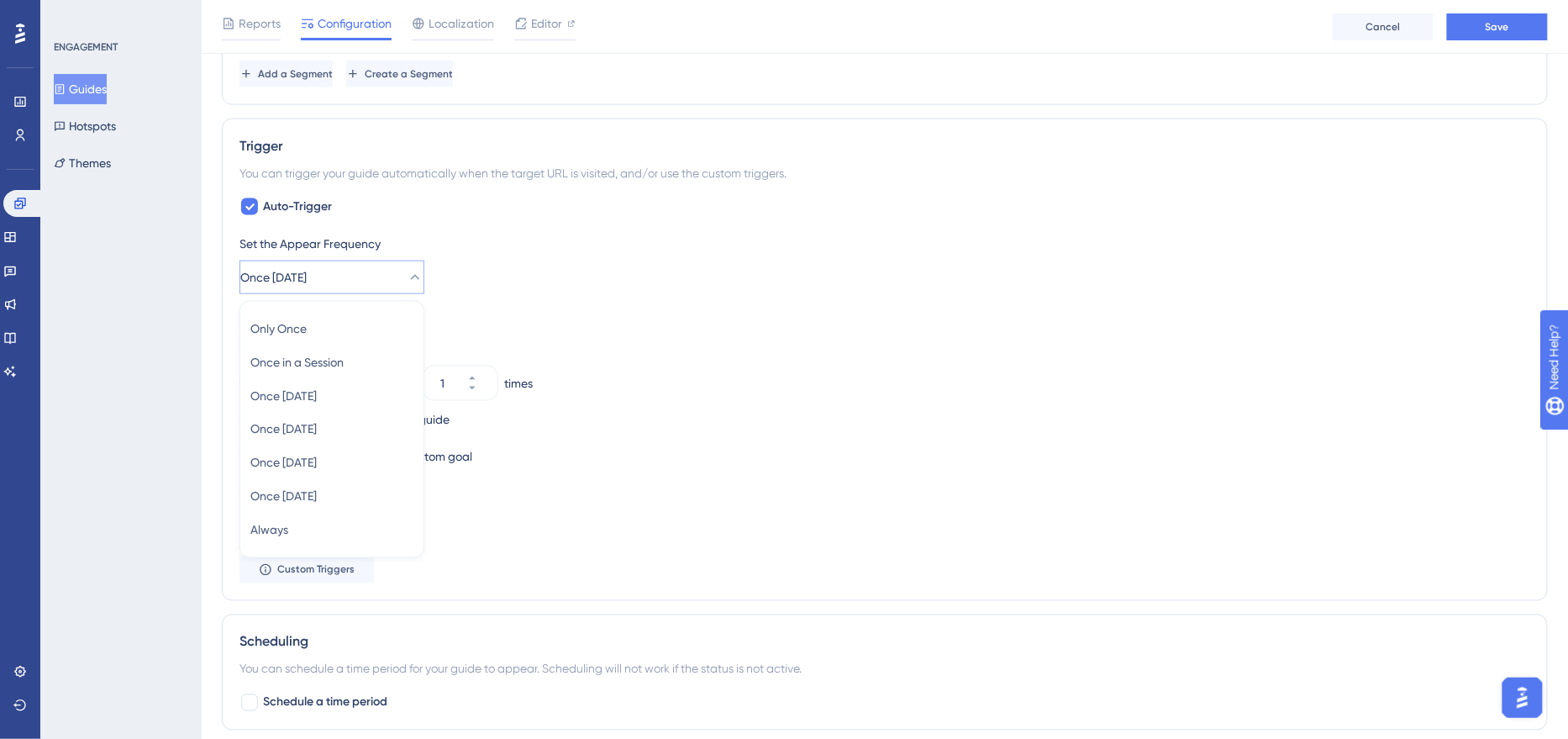
scroll to position [822, 0]
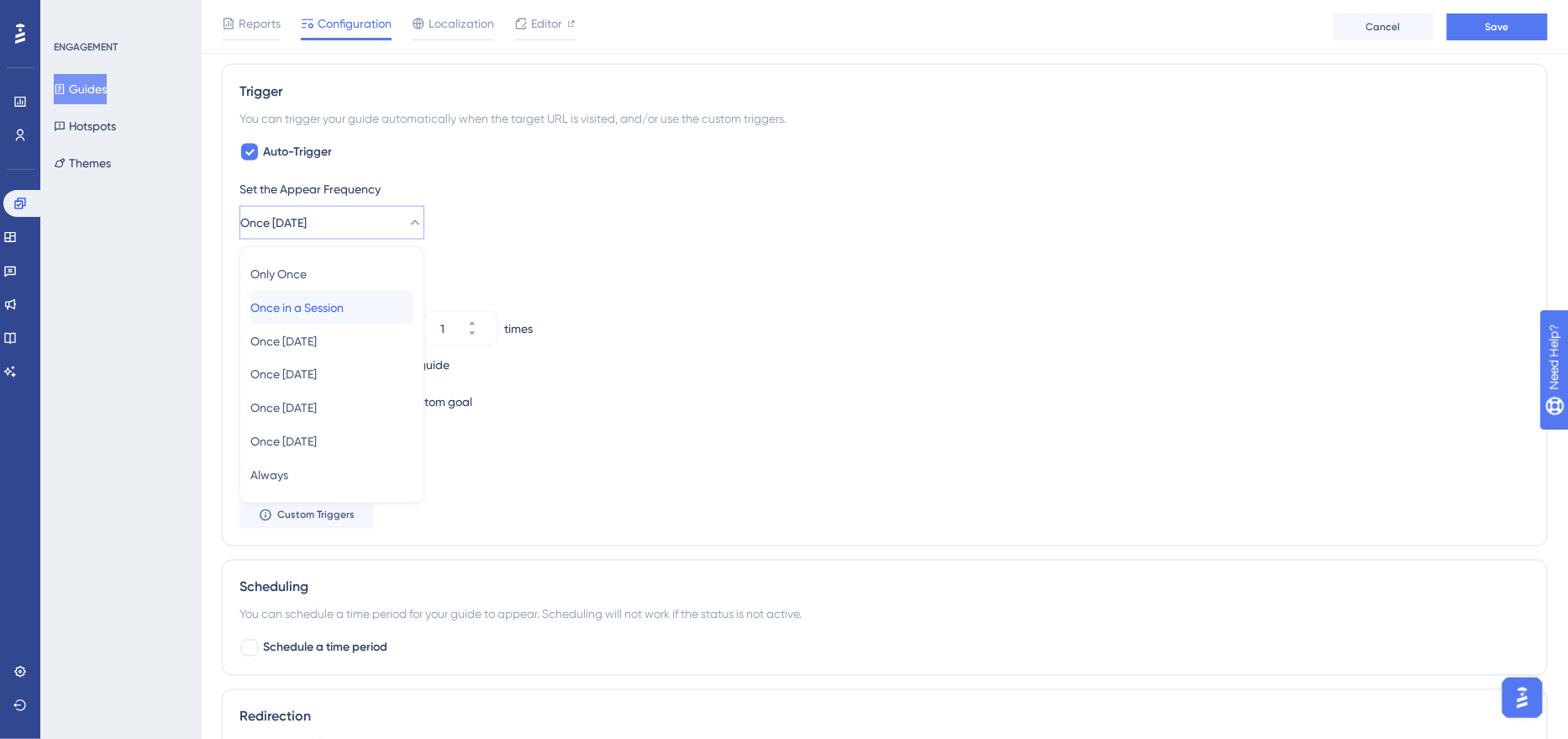
click at [370, 297] on div "Once in a Session Once in a Session" at bounding box center [332, 307] width 163 height 33
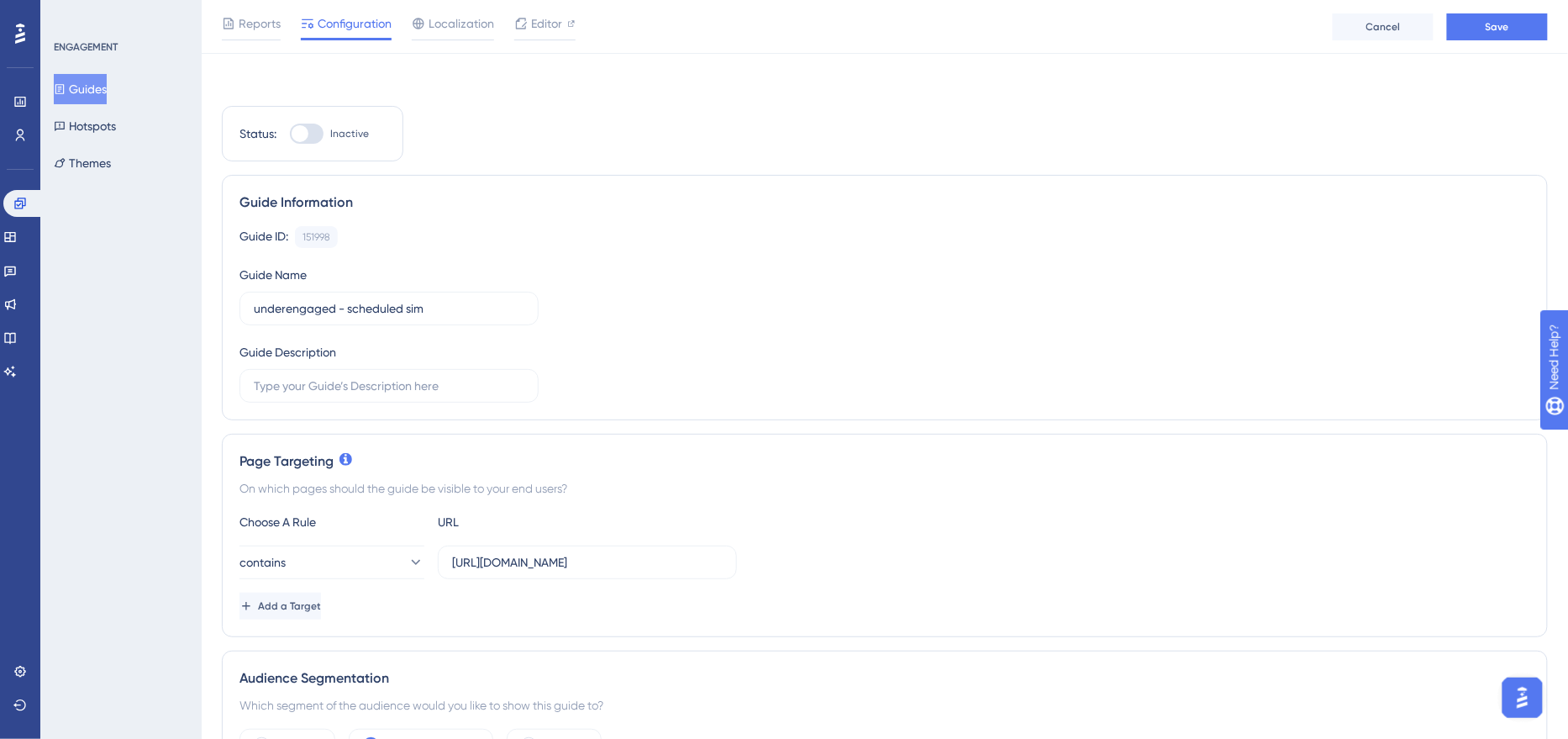
scroll to position [0, 0]
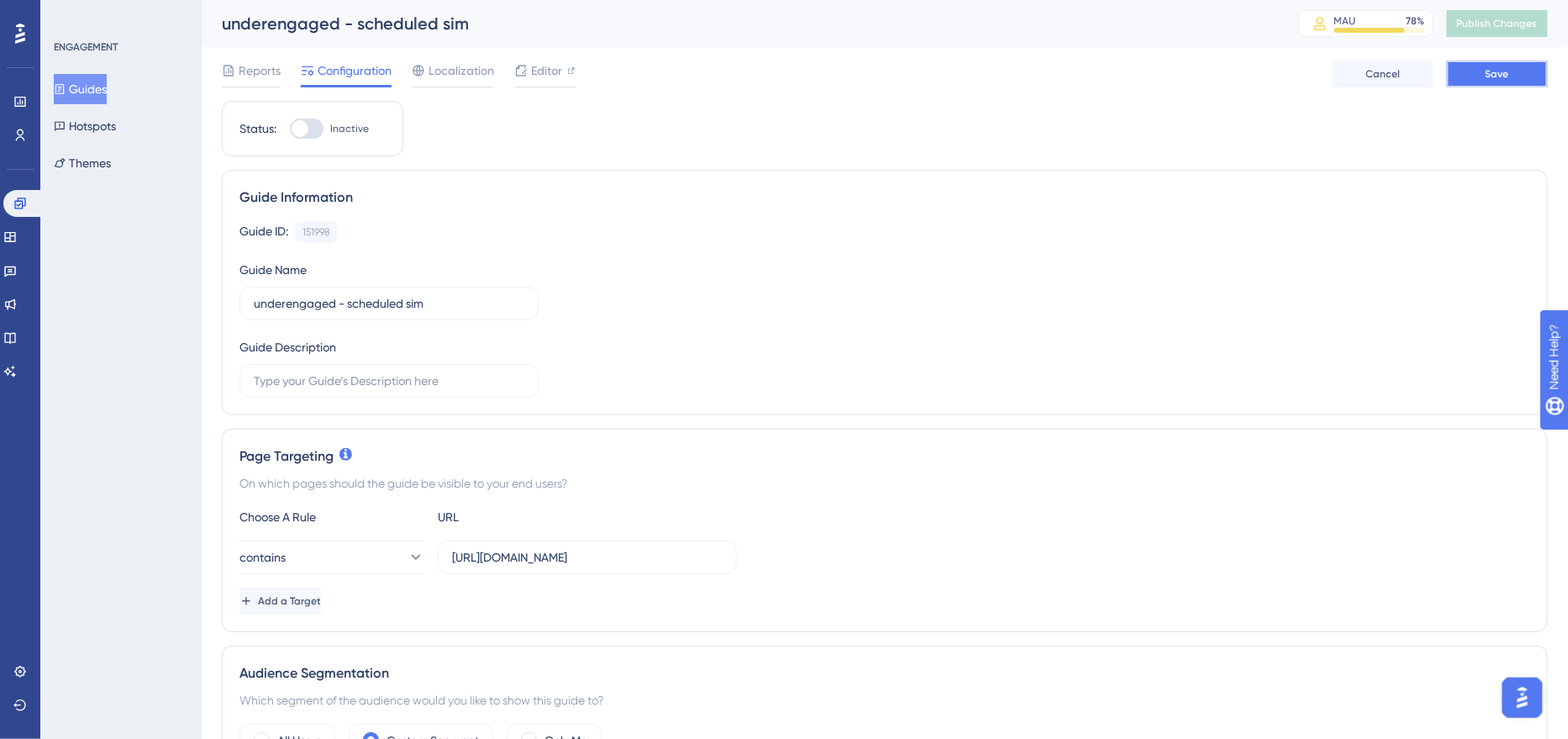
click at [1484, 79] on button "Save" at bounding box center [1497, 73] width 101 height 27
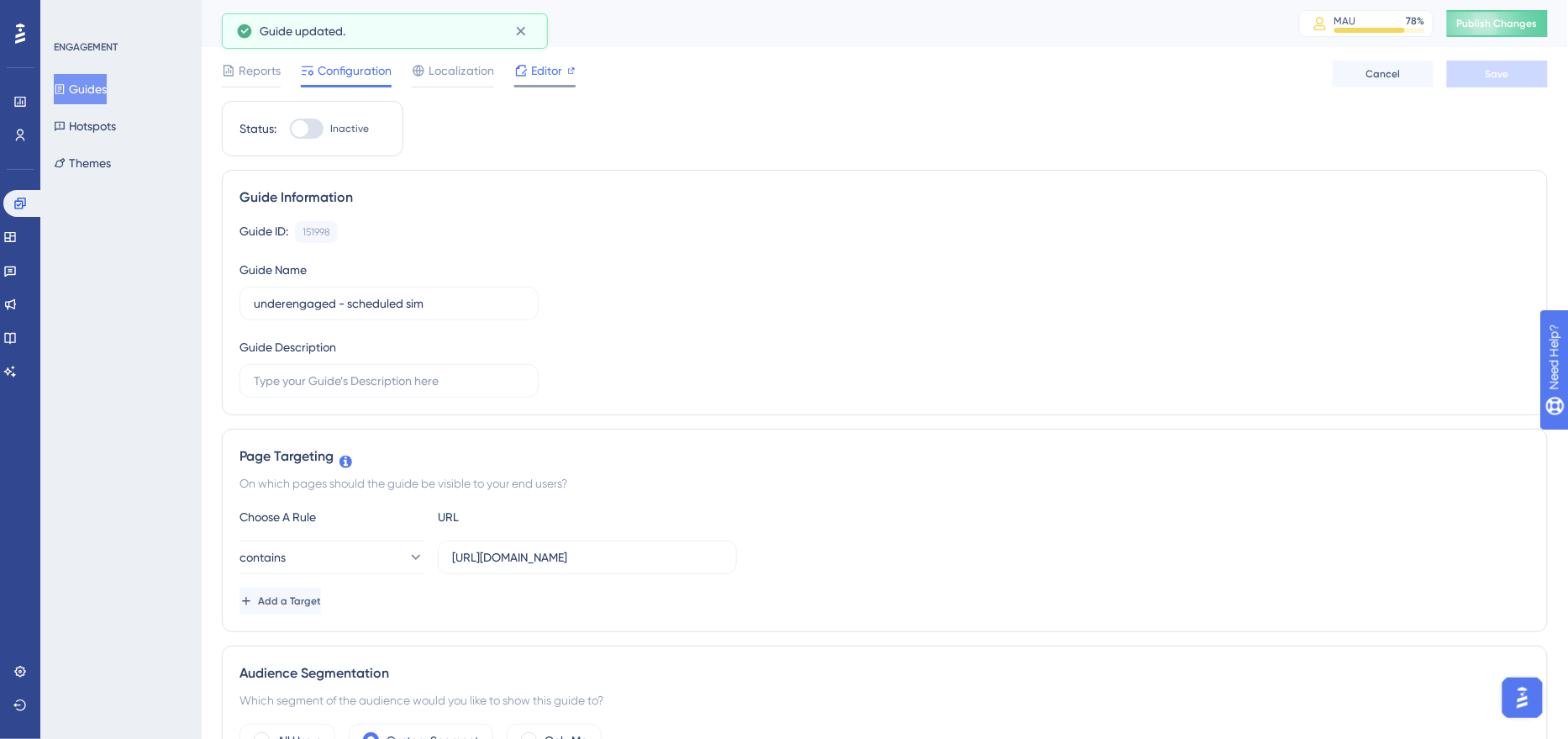
click at [548, 75] on span "Editor" at bounding box center [546, 71] width 31 height 20
click at [369, 381] on input "text" at bounding box center [389, 381] width 271 height 19
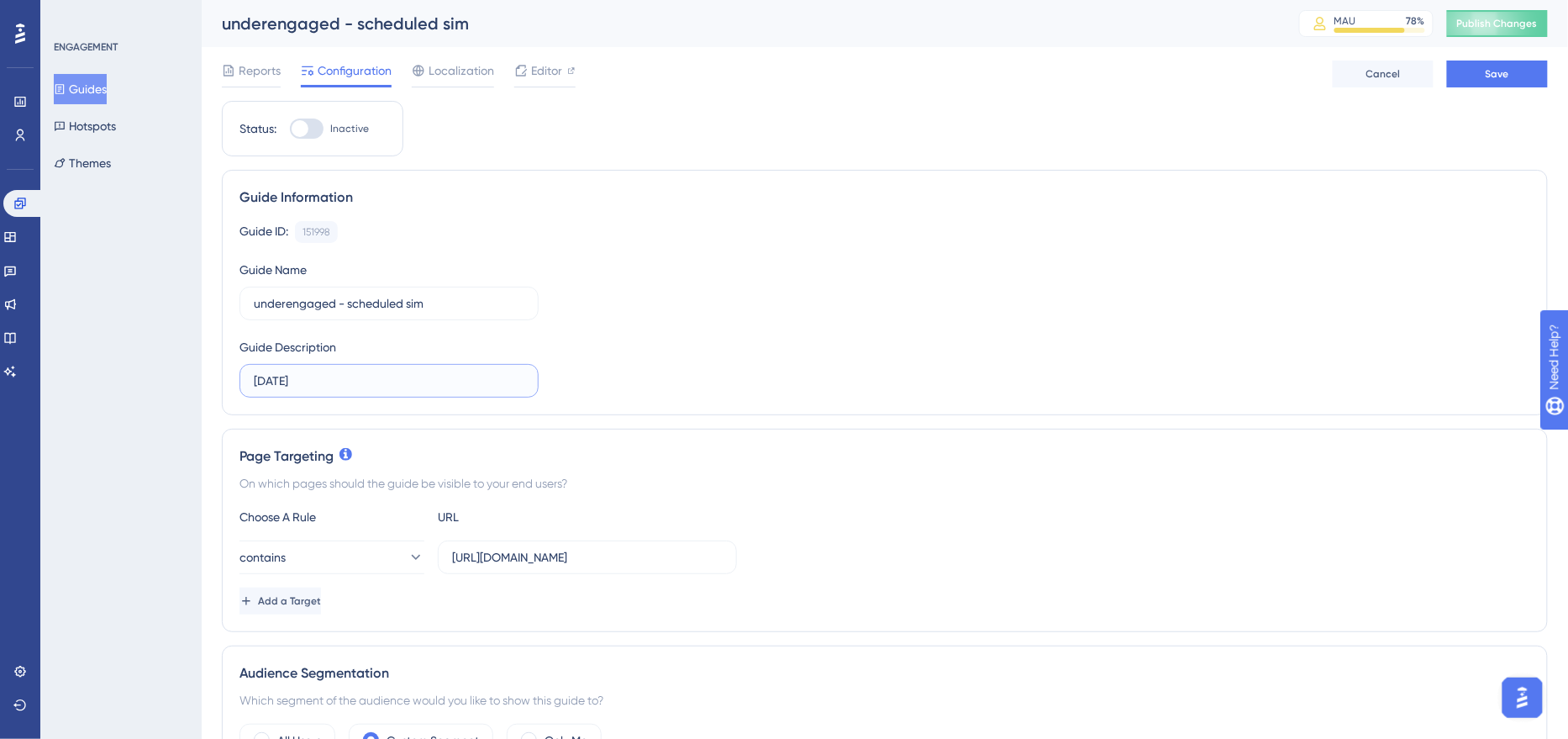
click at [337, 379] on input "[DATE]" at bounding box center [389, 381] width 271 height 19
type input "[DATE]"
click at [683, 383] on div "Guide ID: 151998 Copy Guide Name underengaged - scheduled sim Guide Description…" at bounding box center [885, 309] width 1291 height 176
click at [300, 134] on div at bounding box center [300, 128] width 17 height 17
click at [290, 129] on input "Inactive" at bounding box center [289, 129] width 1 height 1
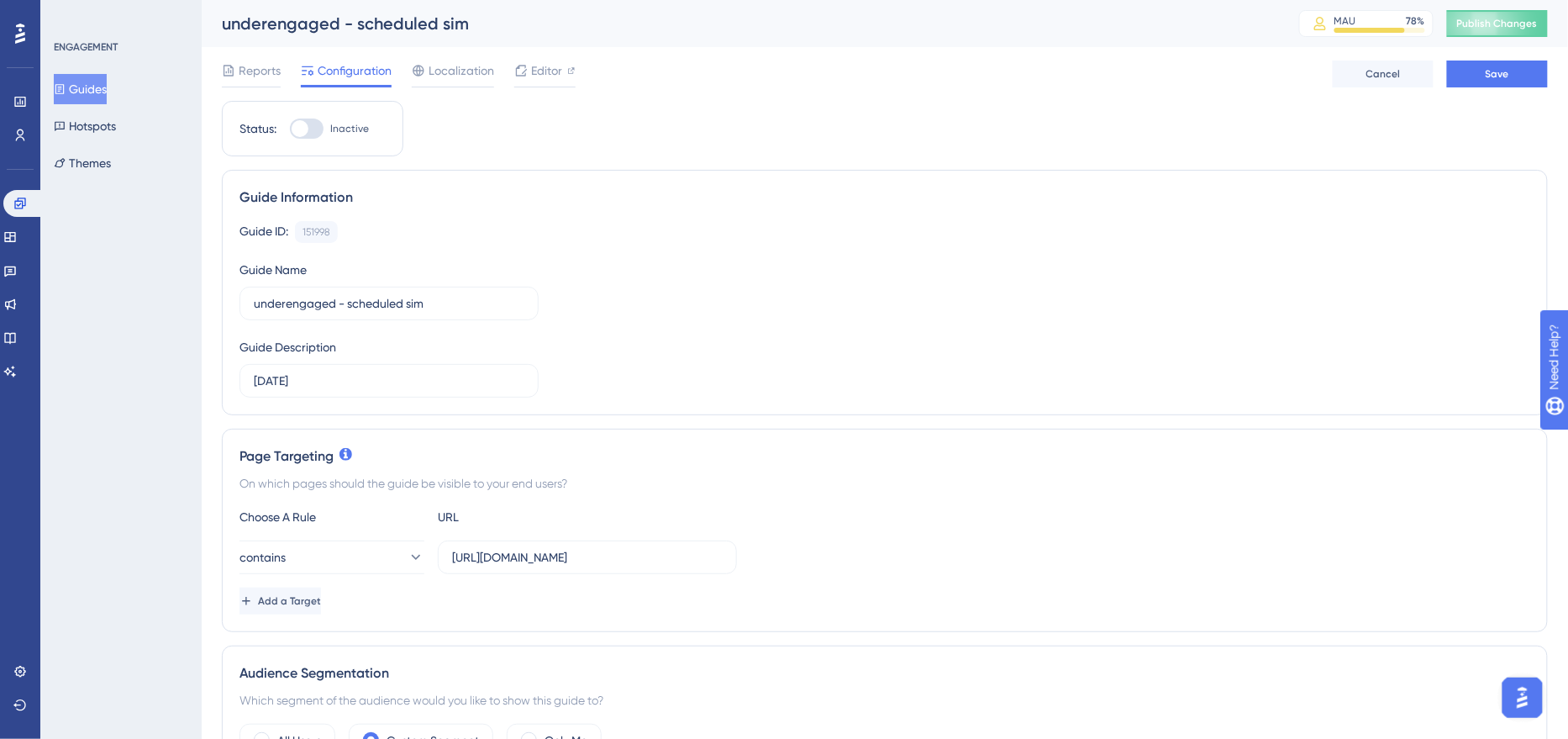
checkbox input "true"
click at [1500, 84] on button "Save" at bounding box center [1497, 73] width 101 height 27
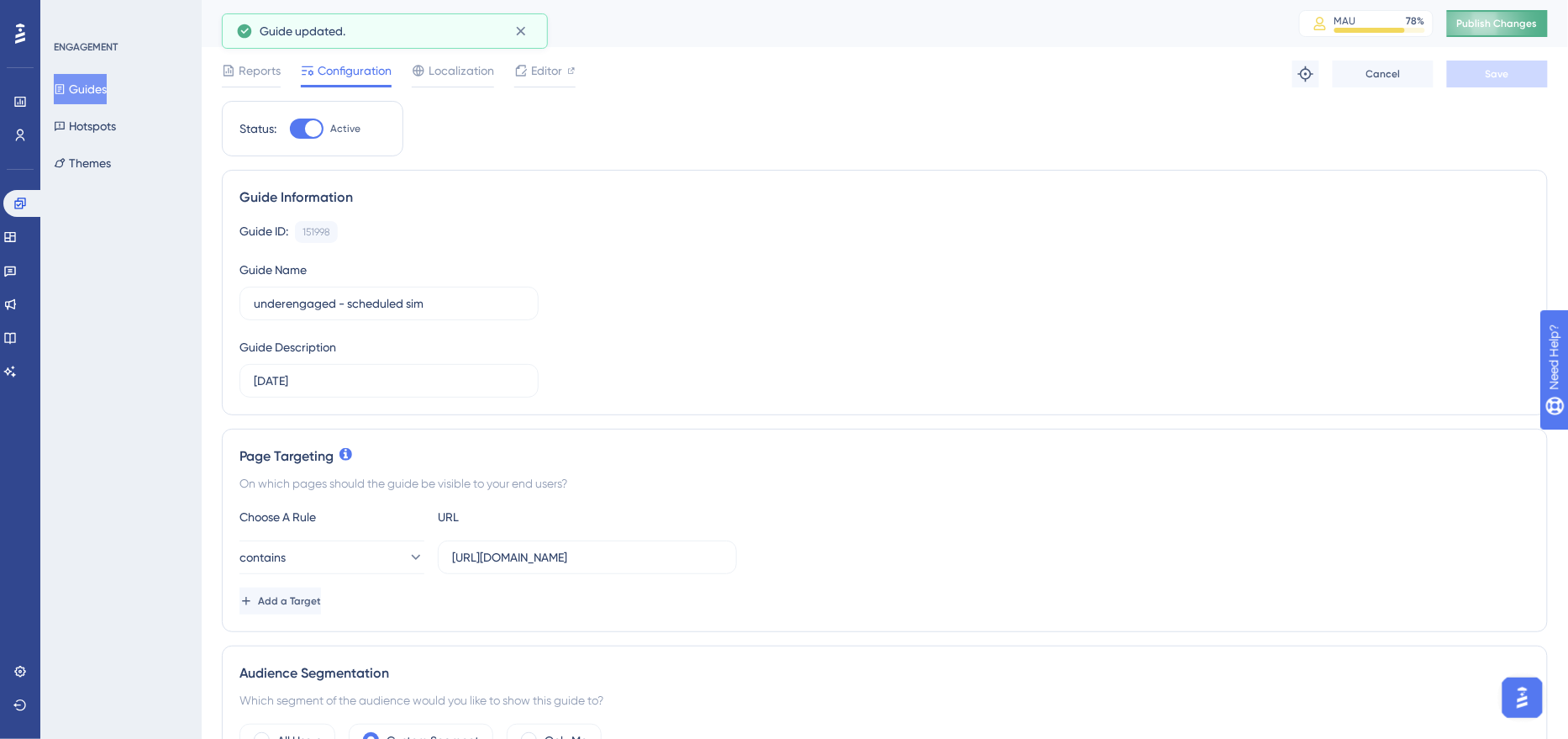
click at [1500, 30] on span "Publish Changes" at bounding box center [1497, 23] width 81 height 13
click at [538, 69] on span "Editor" at bounding box center [546, 71] width 31 height 20
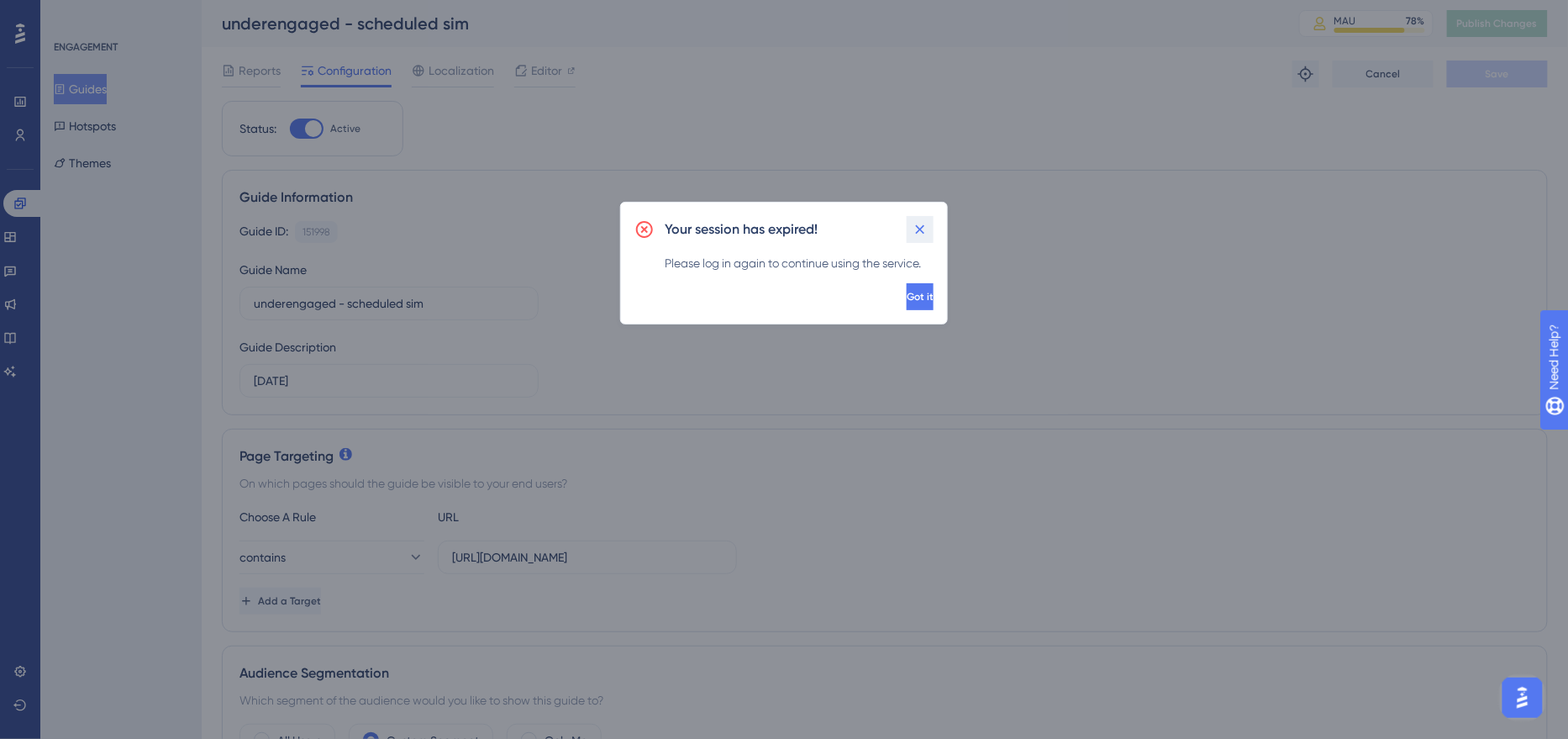
click at [918, 221] on icon at bounding box center [920, 229] width 17 height 17
